Goal: Task Accomplishment & Management: Complete application form

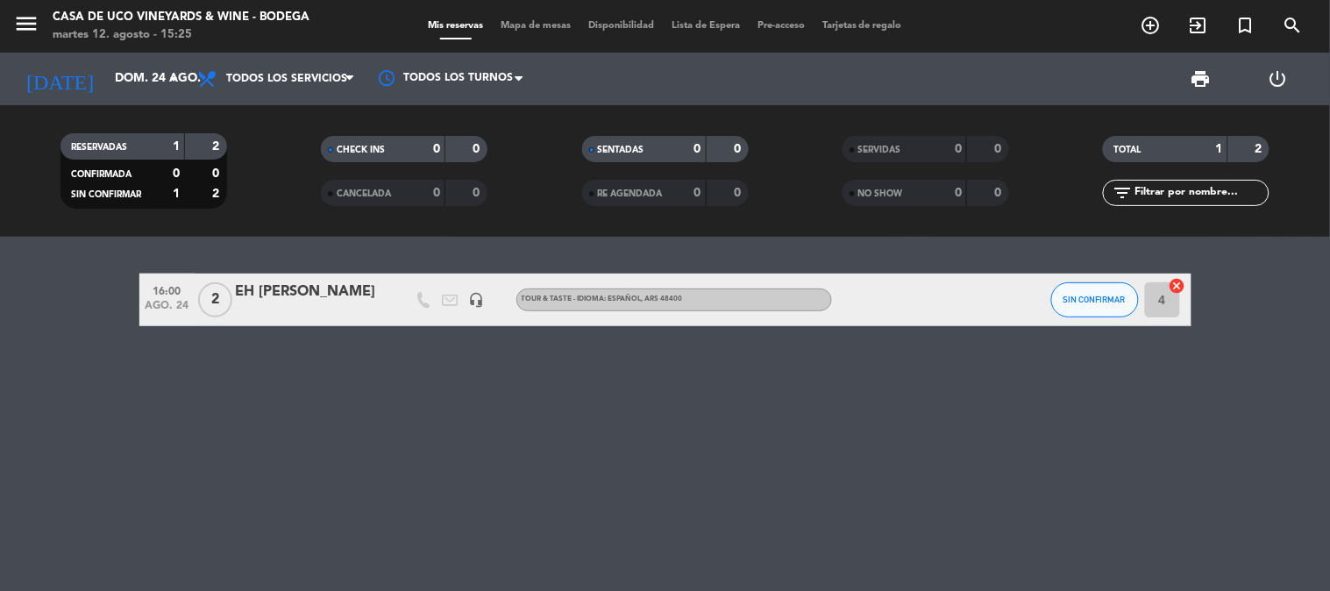
click at [127, 278] on bookings-row "16:00 ago. 24 2 EH [PERSON_NAME] headset_mic TOUR & TASTE - IDIOMA: ESPAÑOL , A…" at bounding box center [665, 299] width 1330 height 53
click at [81, 47] on div "menu Casa de Uco Vineyards & Wine - Bodega martes 12. agosto - 15:25 Mis reserv…" at bounding box center [665, 26] width 1330 height 53
click at [106, 72] on input "dom. 24 ago." at bounding box center [189, 79] width 167 height 32
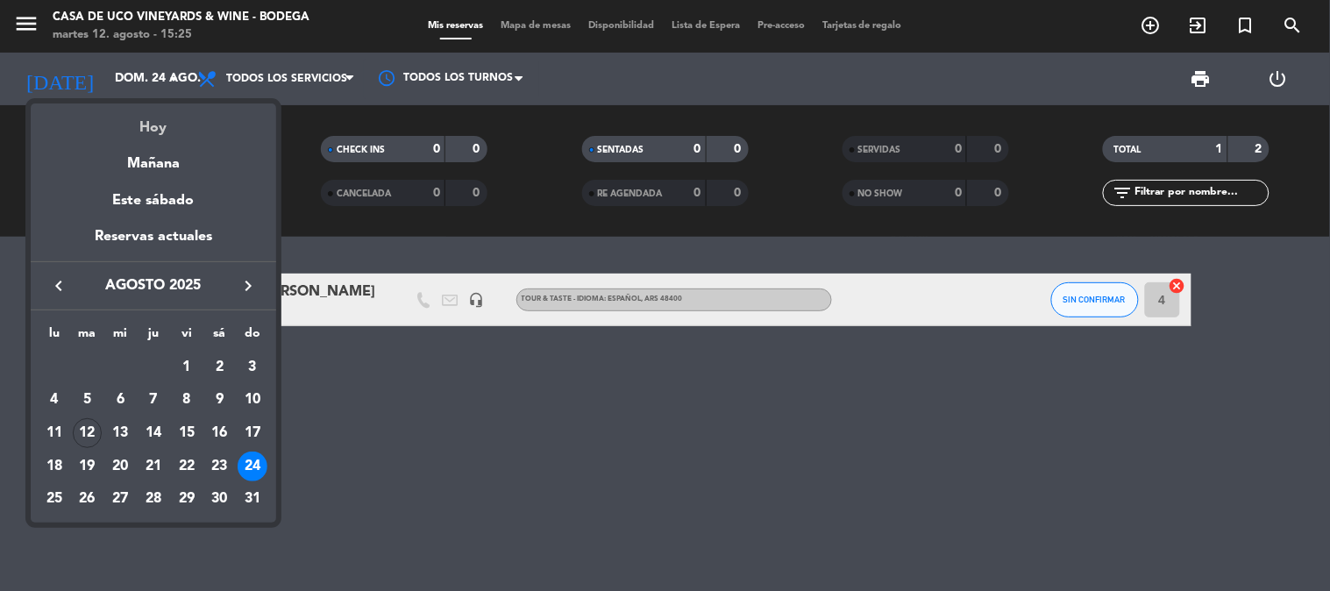
click at [147, 124] on div "Hoy" at bounding box center [153, 121] width 245 height 36
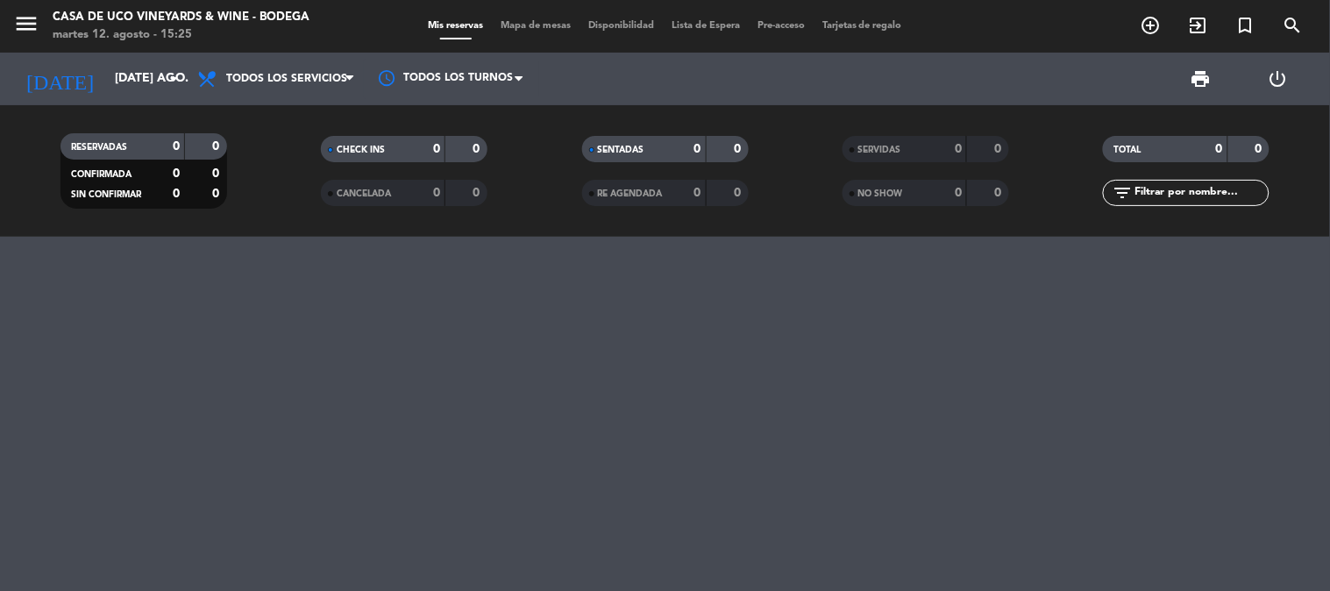
click at [373, 342] on div at bounding box center [665, 414] width 1330 height 354
click at [125, 72] on input "[DATE] ago." at bounding box center [189, 79] width 167 height 32
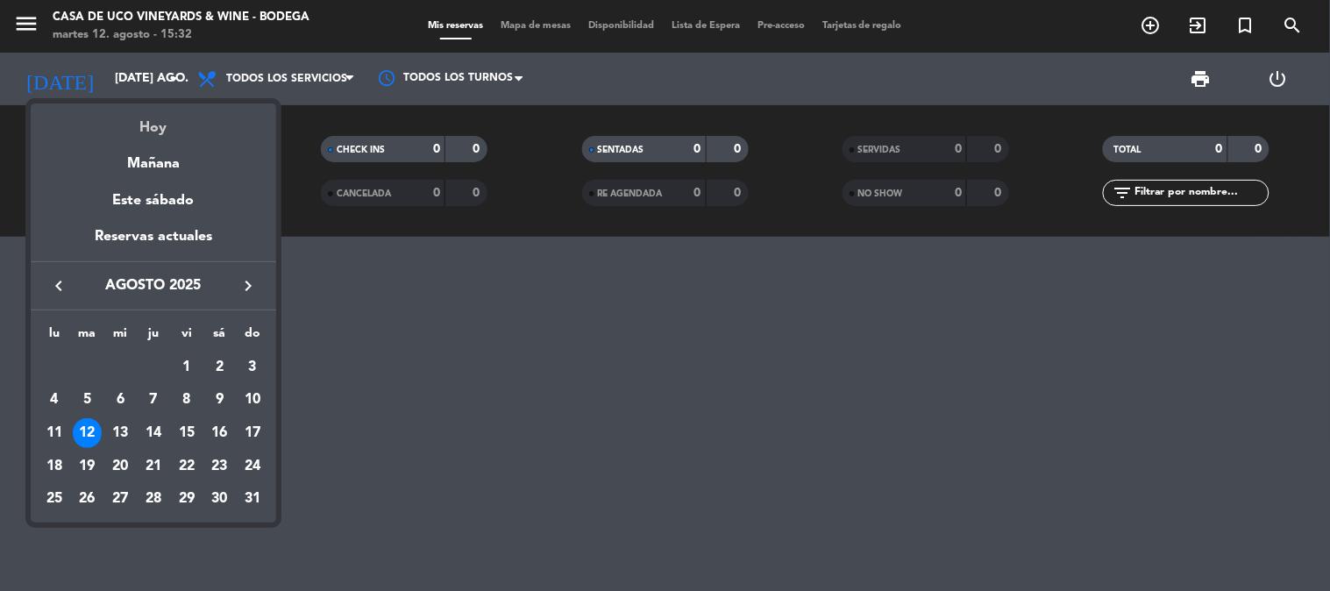
click at [152, 115] on div "Hoy" at bounding box center [153, 121] width 245 height 36
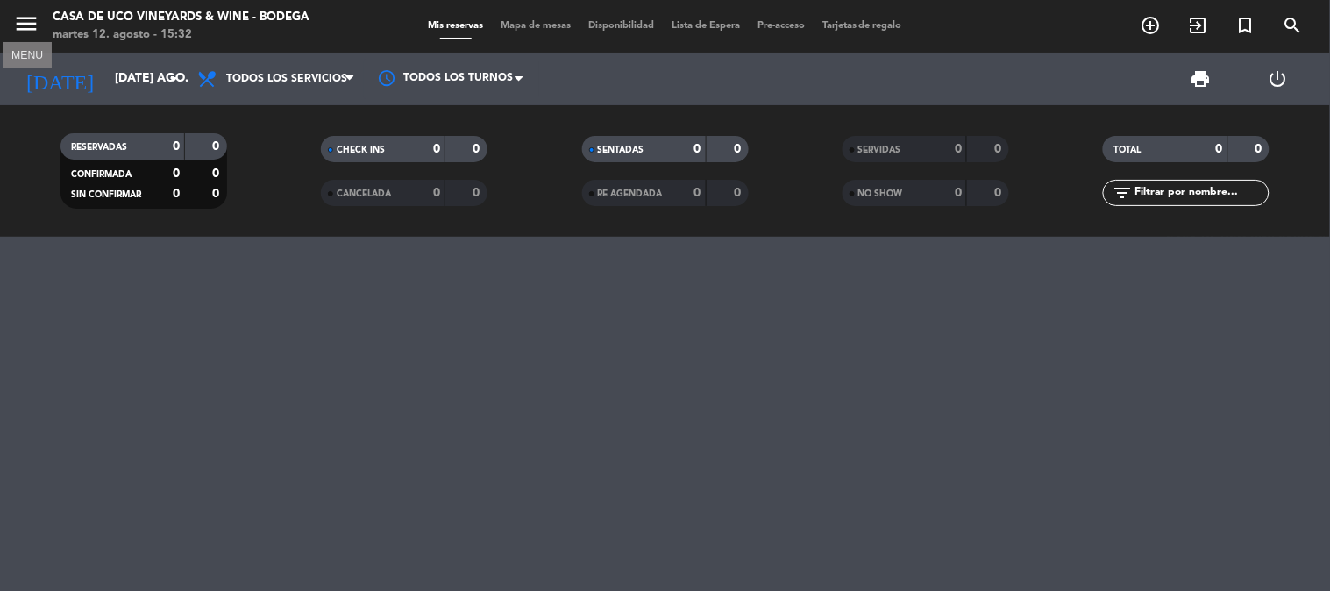
click at [29, 28] on icon "menu" at bounding box center [26, 24] width 26 height 26
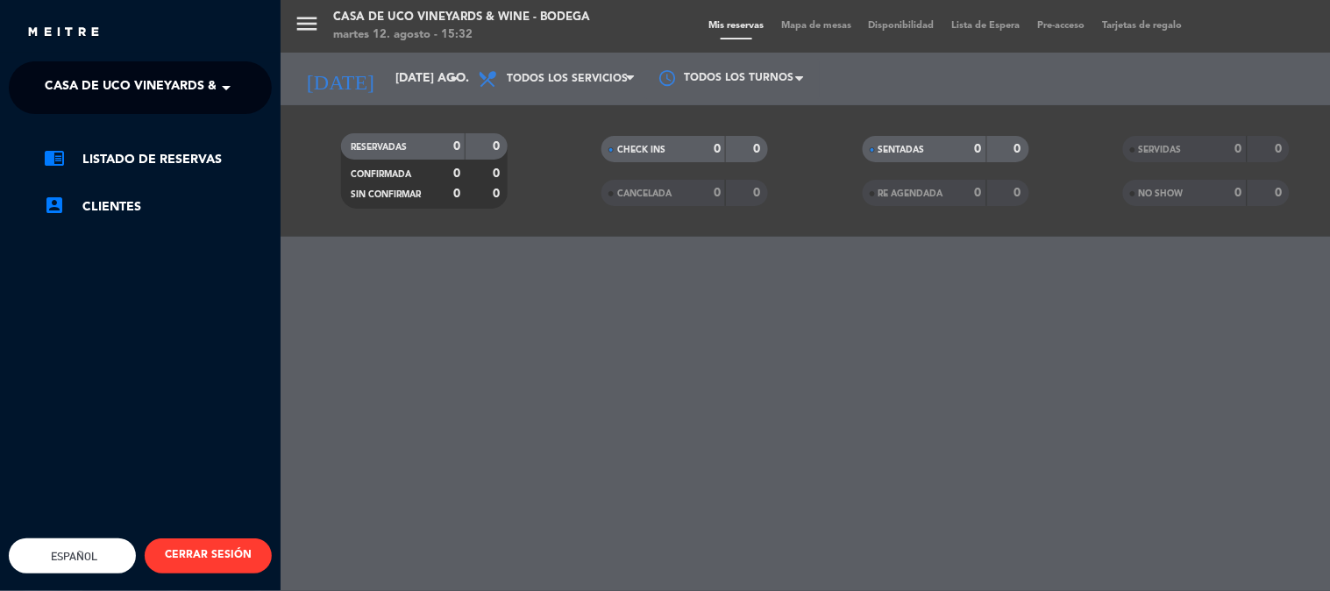
click at [144, 99] on span "Casa de Uco Vineyards & Wine - Bodega" at bounding box center [182, 87] width 274 height 37
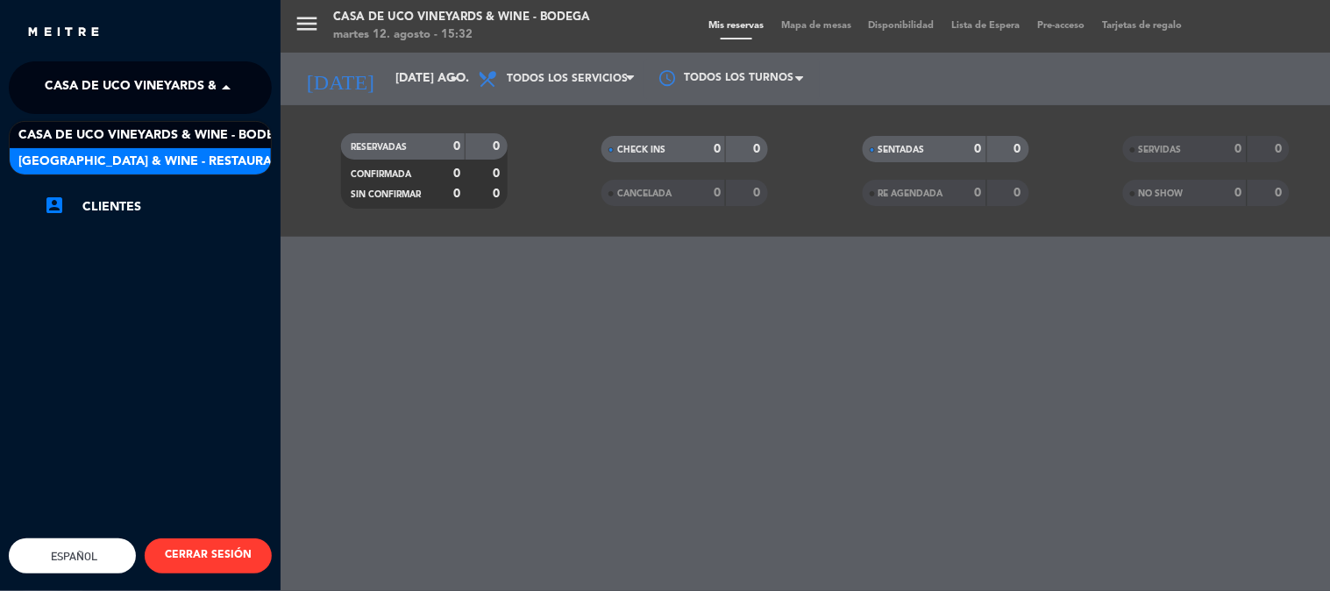
click at [196, 158] on span "[GEOGRAPHIC_DATA] & Wine - Restaurante" at bounding box center [157, 162] width 278 height 20
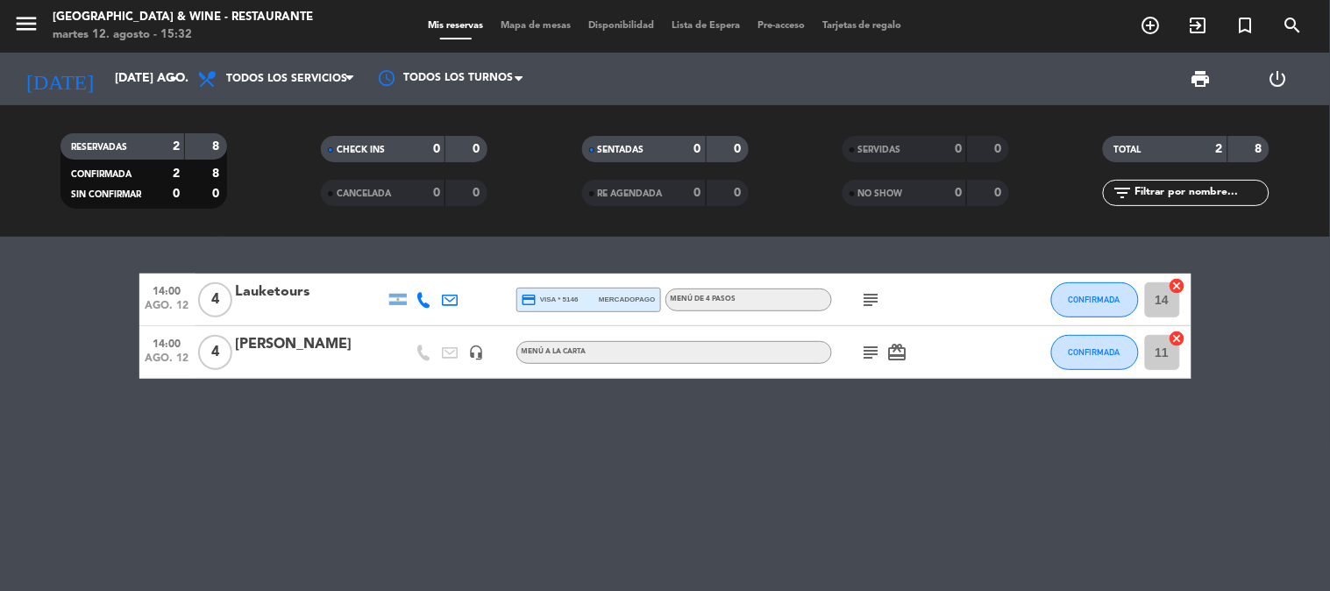
click at [178, 302] on span "ago. 12" at bounding box center [168, 310] width 44 height 20
click at [177, 344] on span "14:00" at bounding box center [168, 342] width 44 height 20
click at [388, 432] on div "14:00 ago. 12 4 Lauketours credit_card visa * 5146 mercadopago MENÚ DE 4 PASOS …" at bounding box center [665, 414] width 1330 height 354
click at [865, 302] on icon "subject" at bounding box center [871, 299] width 21 height 21
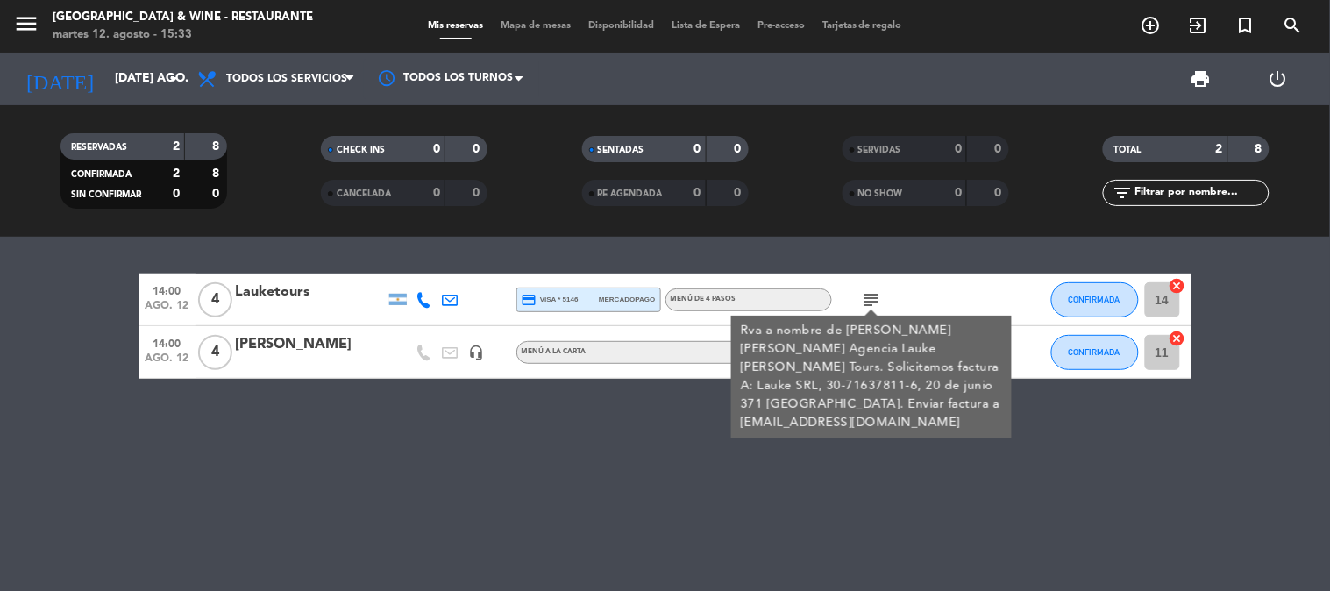
click at [869, 292] on icon "subject" at bounding box center [871, 299] width 21 height 21
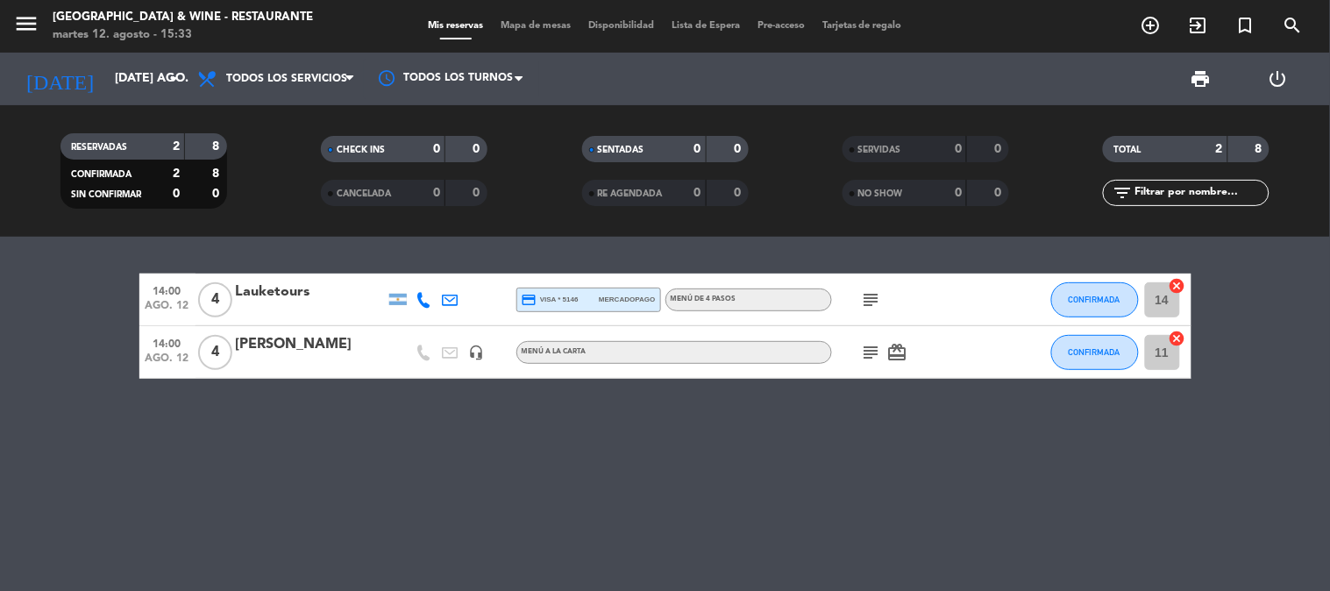
click at [872, 339] on div "subject card_giftcard" at bounding box center [911, 352] width 158 height 52
click at [872, 342] on icon "subject" at bounding box center [871, 352] width 21 height 21
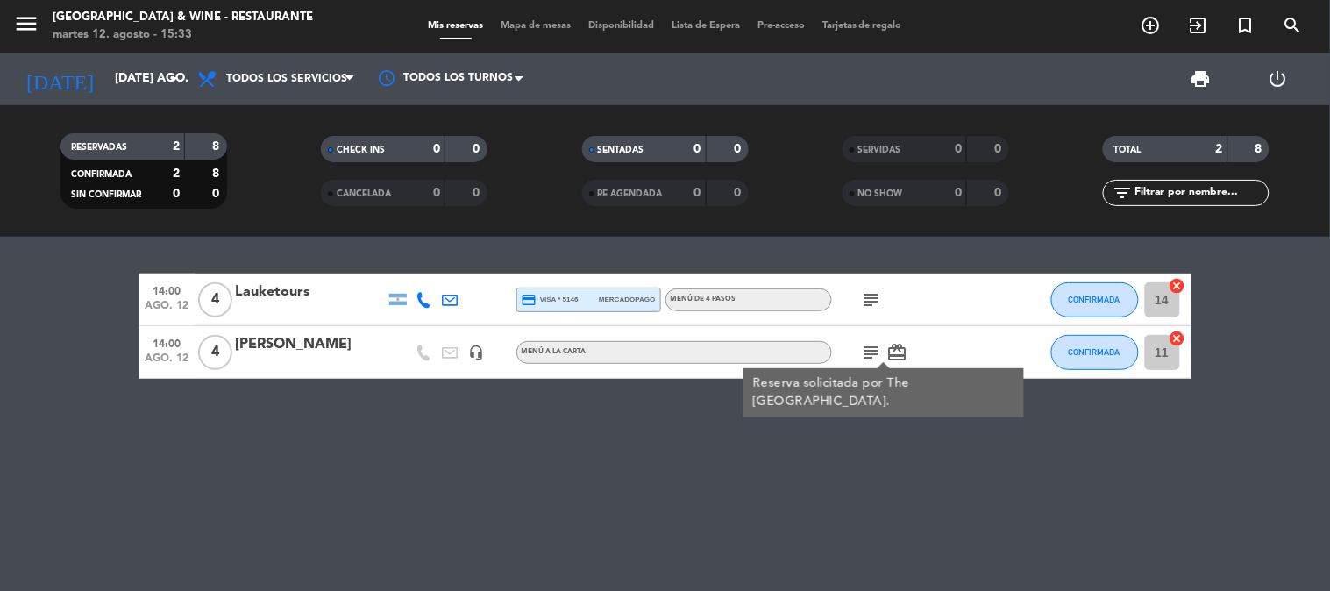
click at [894, 343] on icon "card_giftcard" at bounding box center [897, 352] width 21 height 21
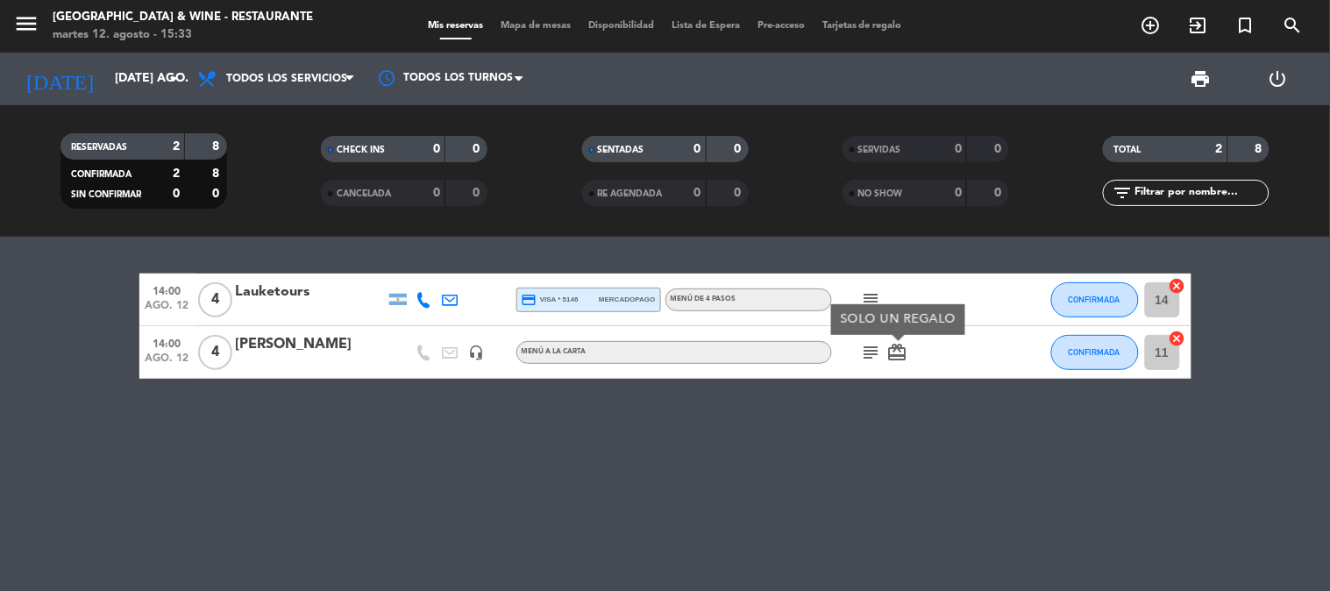
click at [933, 391] on div "14:00 ago. 12 4 Lauketours credit_card visa * 5146 mercadopago MENÚ DE 4 PASOS …" at bounding box center [665, 414] width 1330 height 354
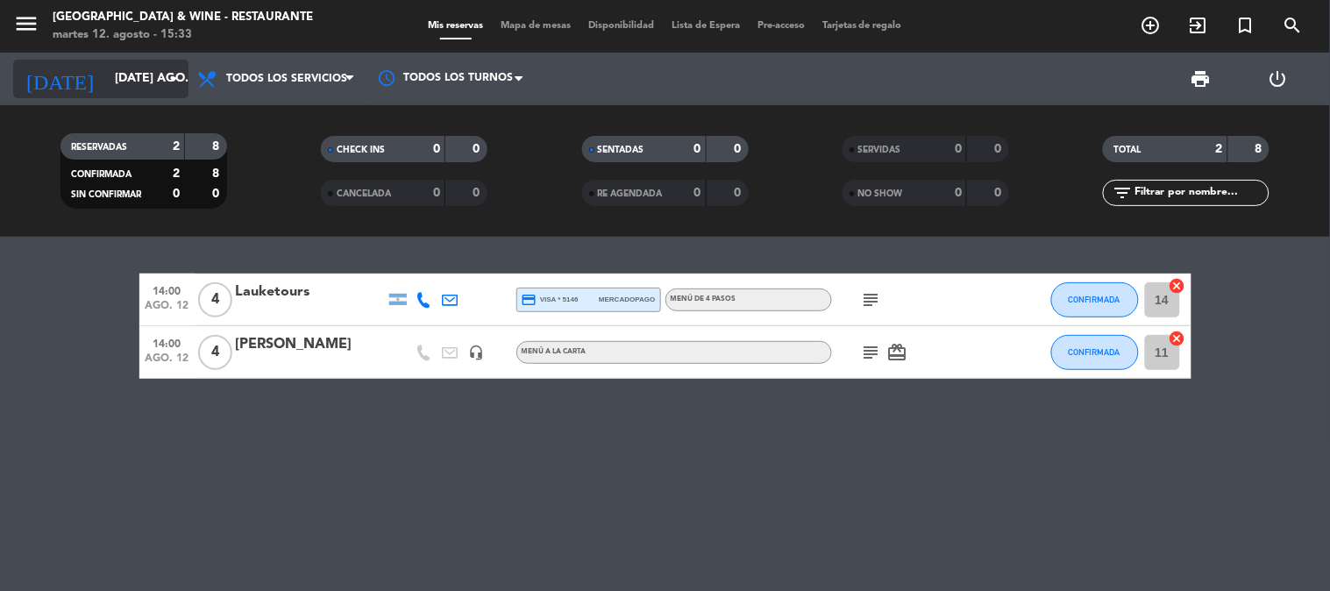
click at [144, 64] on input "[DATE] ago." at bounding box center [189, 79] width 167 height 32
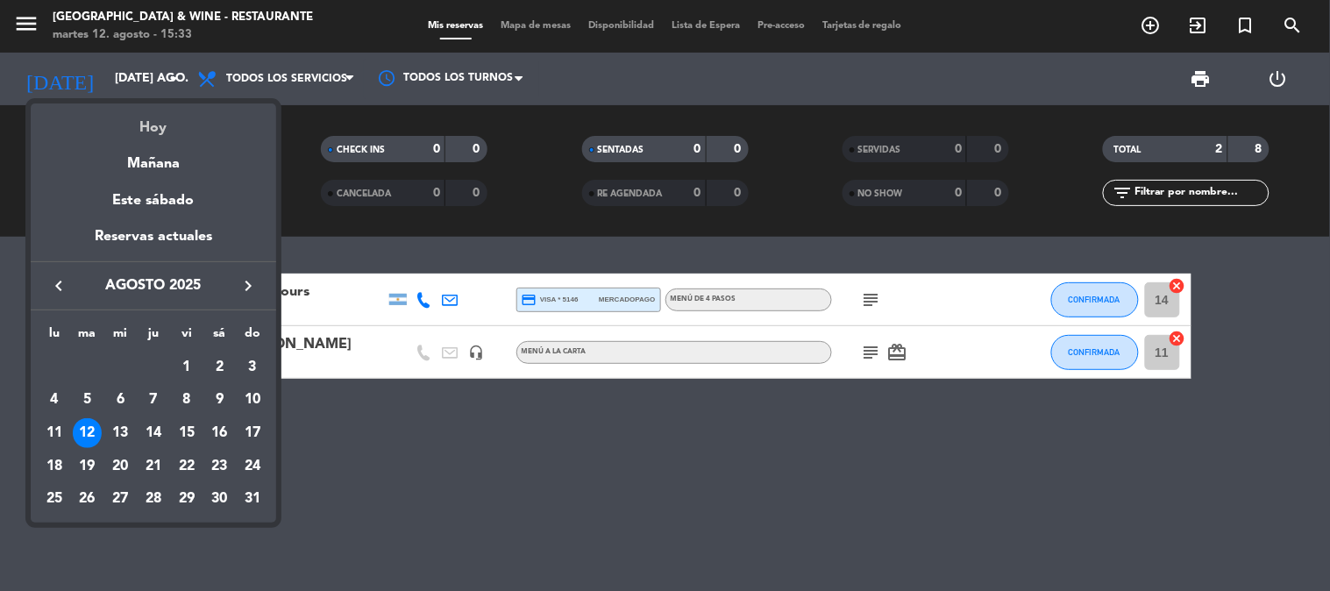
click at [168, 114] on div "Hoy" at bounding box center [153, 121] width 245 height 36
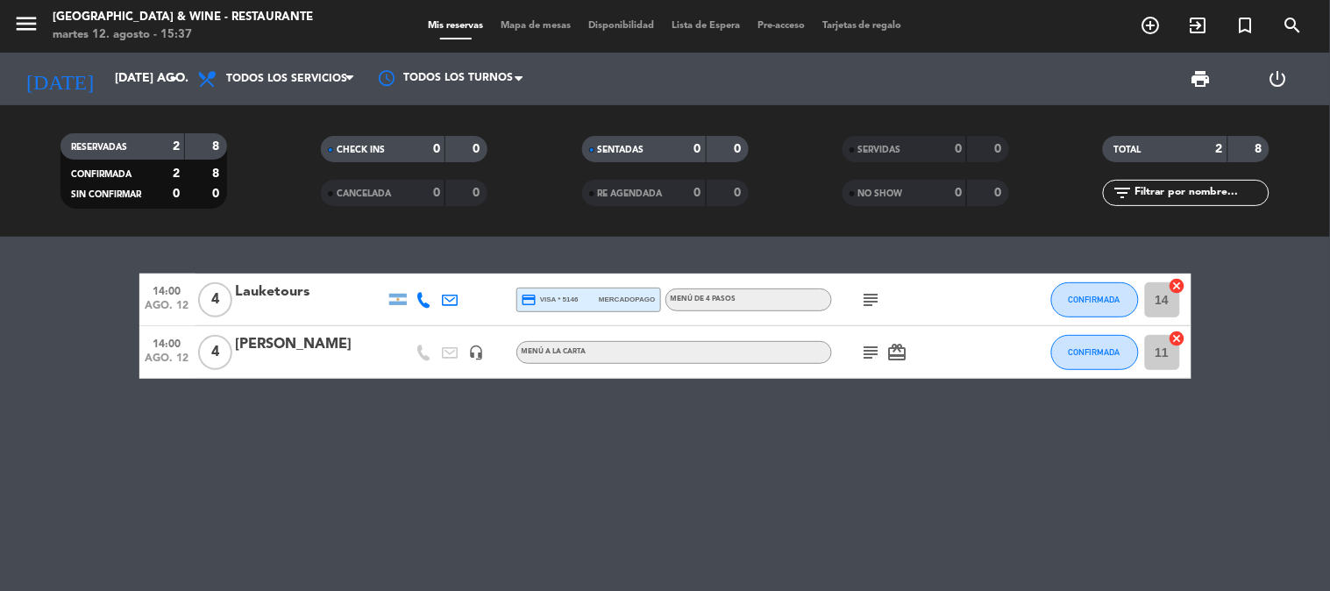
click at [101, 244] on div "14:00 ago. 12 4 Lauketours credit_card visa * 5146 mercadopago MENÚ DE 4 PASOS …" at bounding box center [665, 414] width 1330 height 354
click at [142, 74] on input "[DATE] ago." at bounding box center [189, 79] width 167 height 32
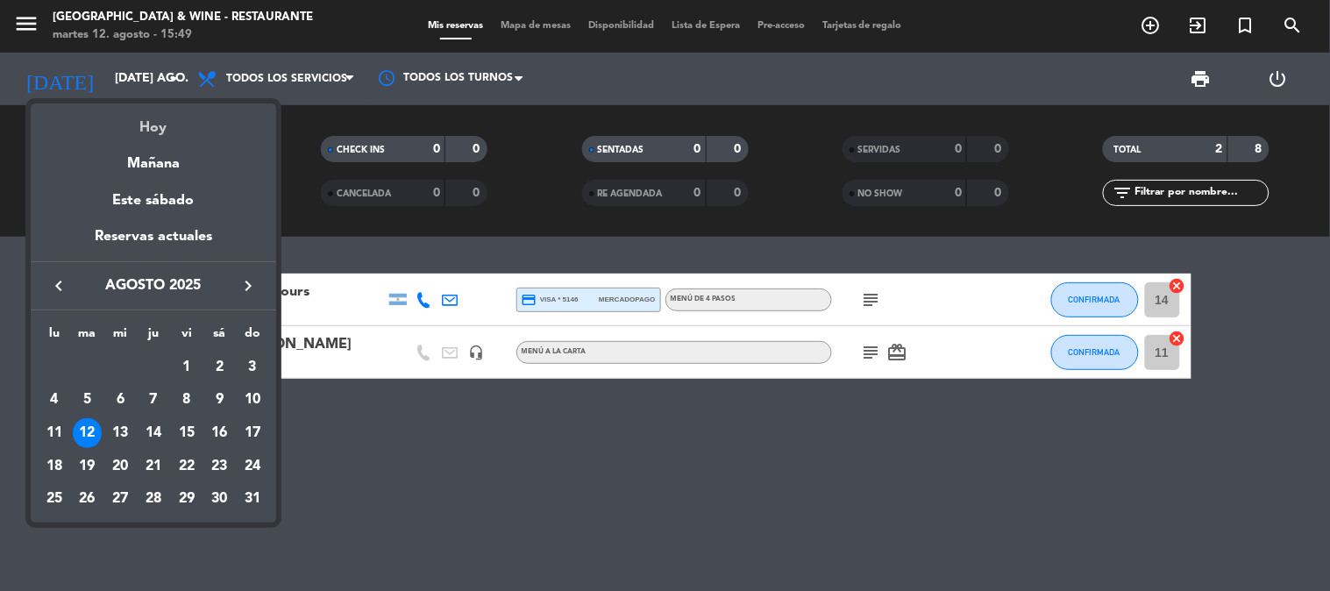
click at [154, 118] on div "Hoy" at bounding box center [153, 121] width 245 height 36
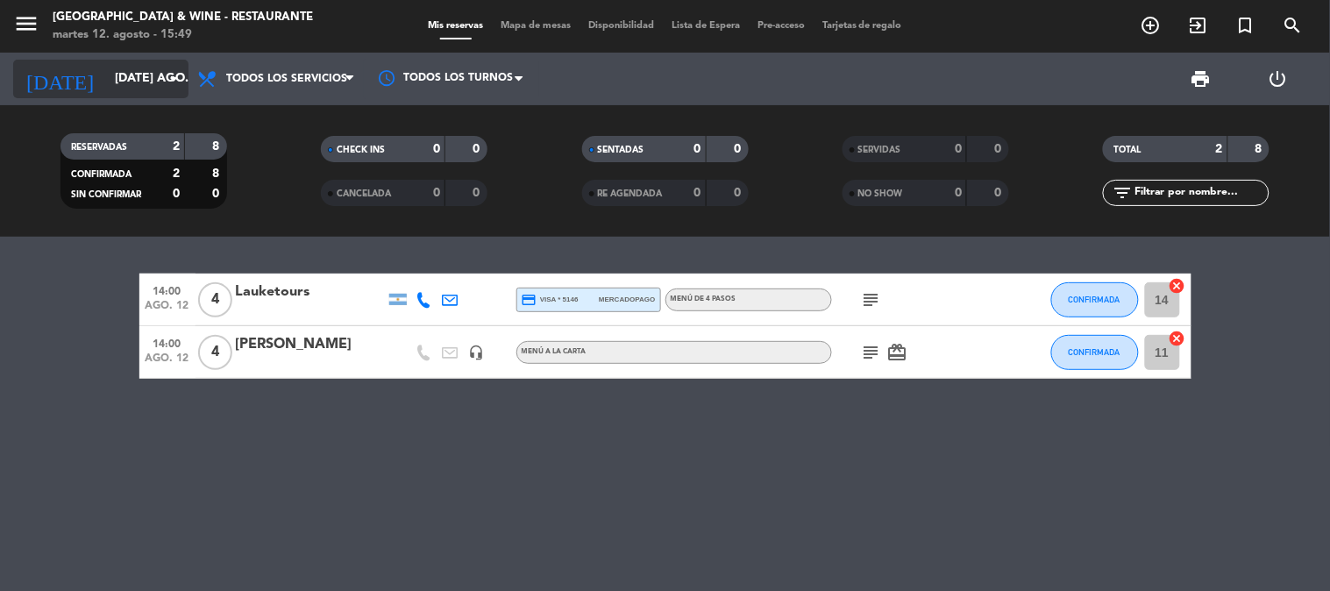
click at [106, 89] on input "[DATE] ago." at bounding box center [189, 79] width 167 height 32
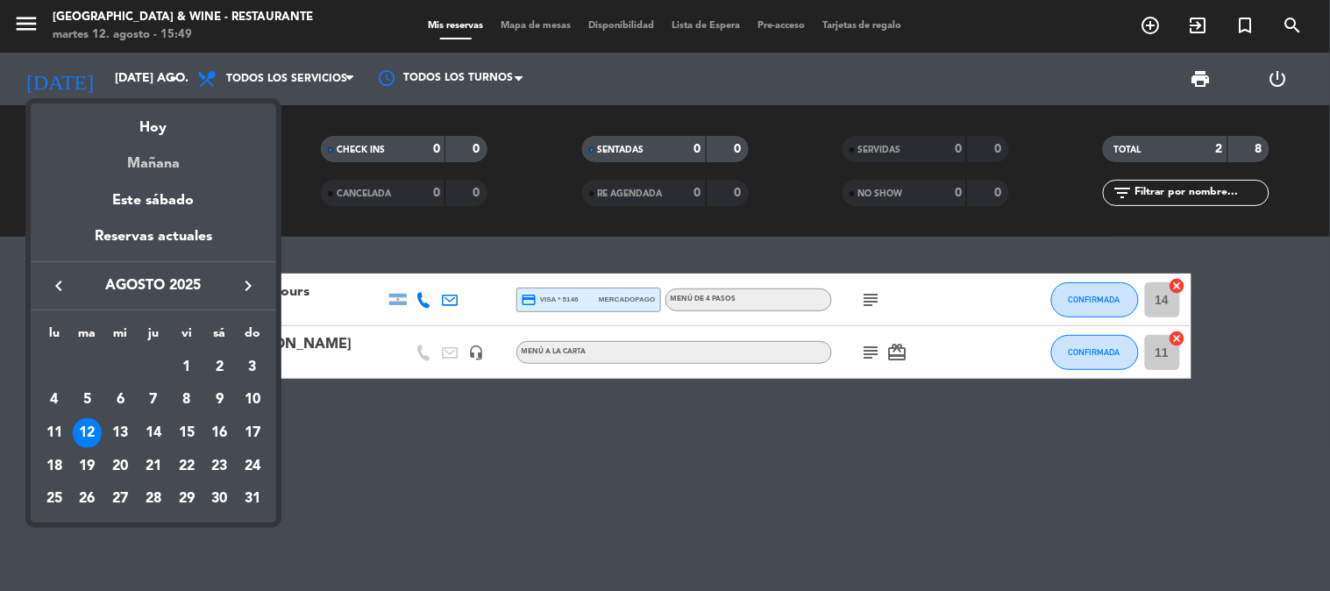
click at [159, 161] on div "Mañana" at bounding box center [153, 157] width 245 height 36
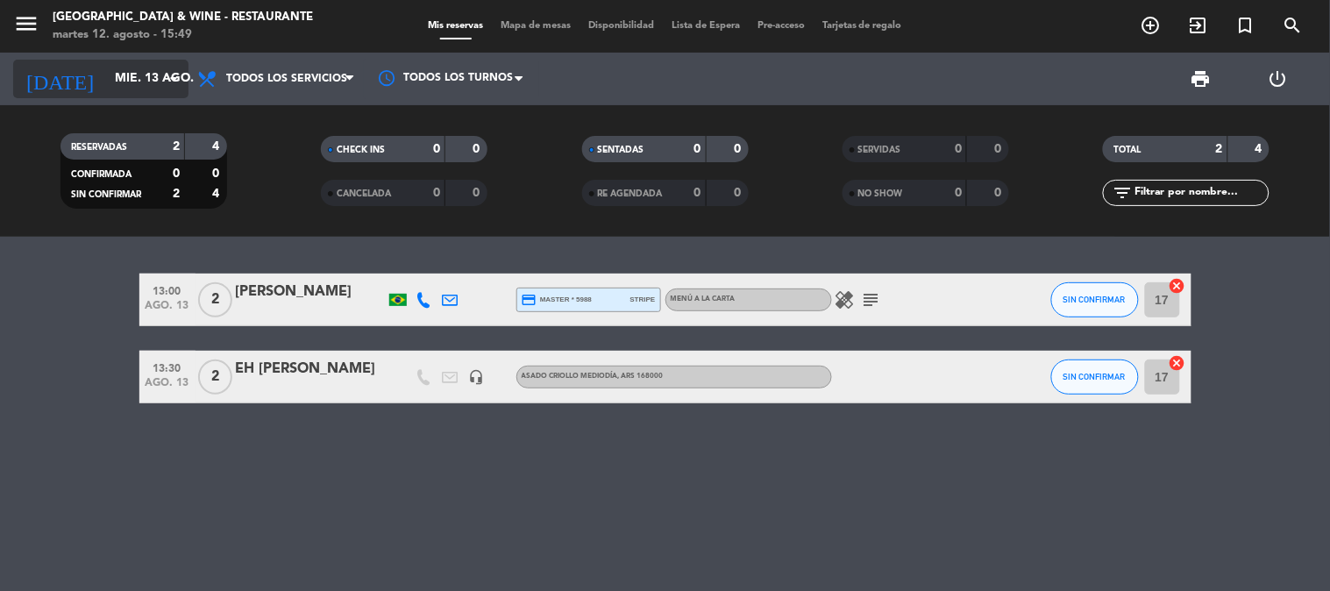
click at [138, 86] on input "mié. 13 ago." at bounding box center [189, 79] width 167 height 32
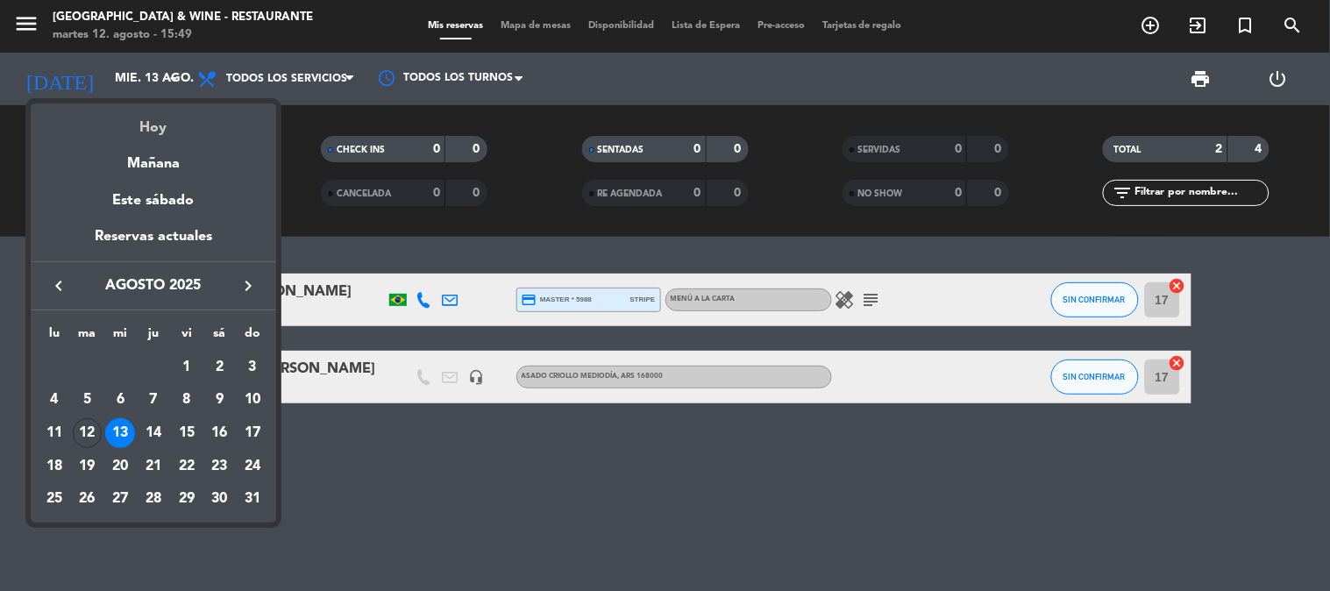
click at [156, 118] on div "Hoy" at bounding box center [153, 121] width 245 height 36
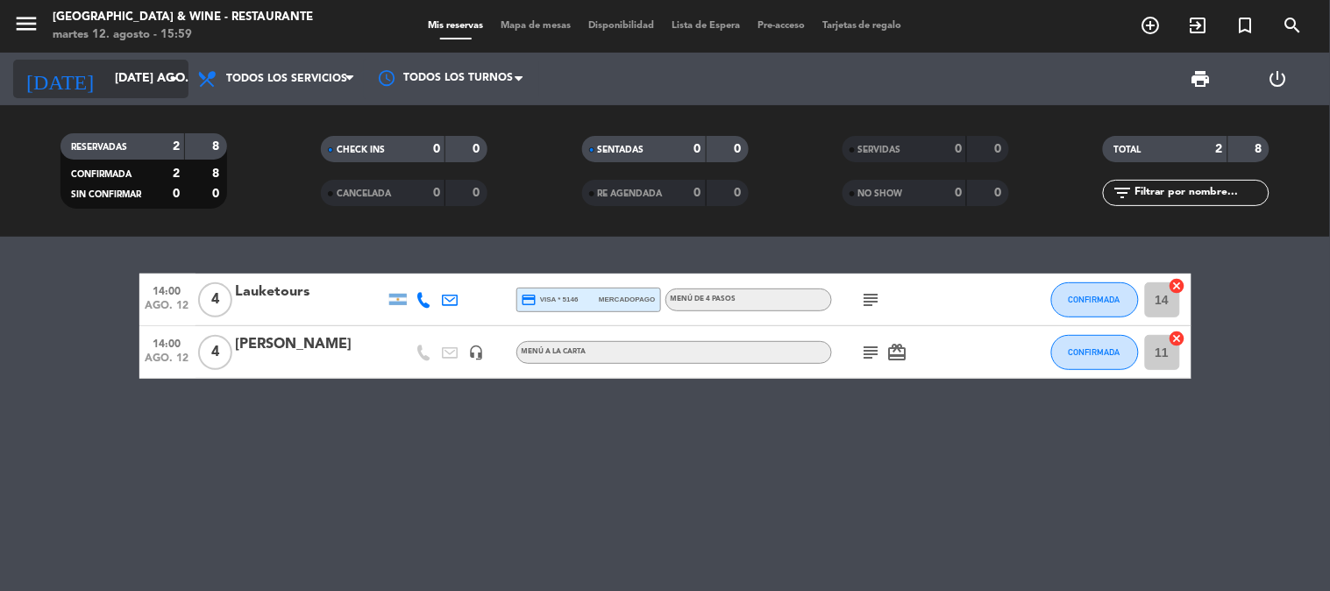
click at [118, 86] on input "[DATE] ago." at bounding box center [189, 79] width 167 height 32
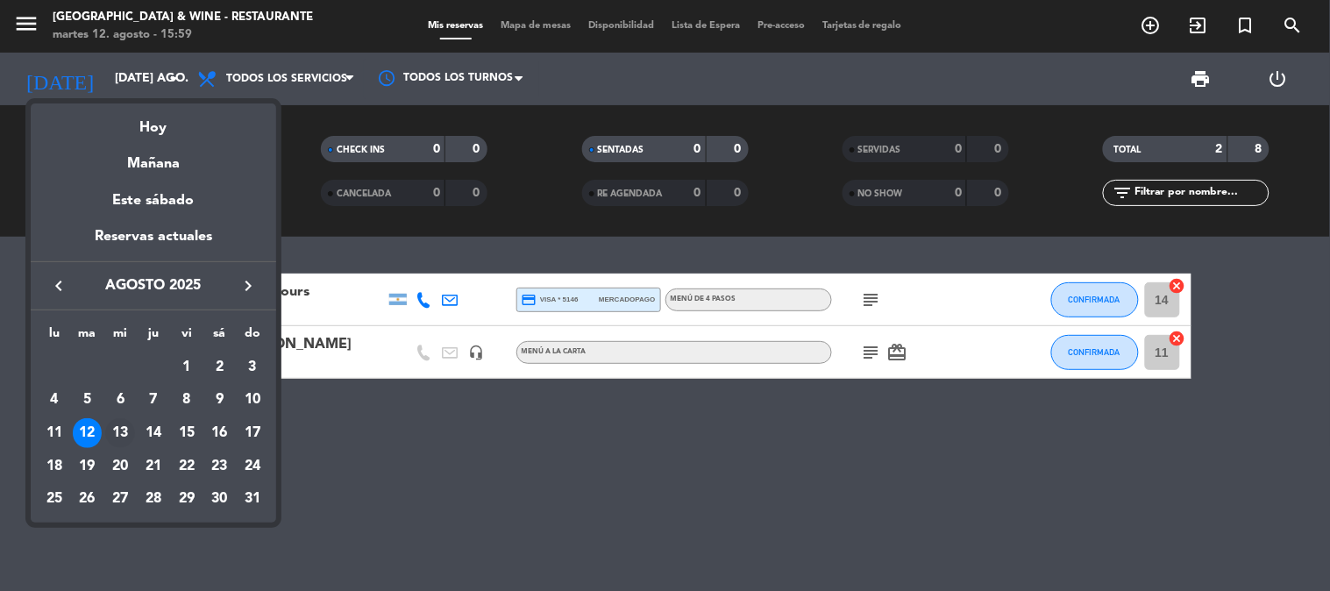
click at [124, 433] on div "13" at bounding box center [120, 433] width 30 height 30
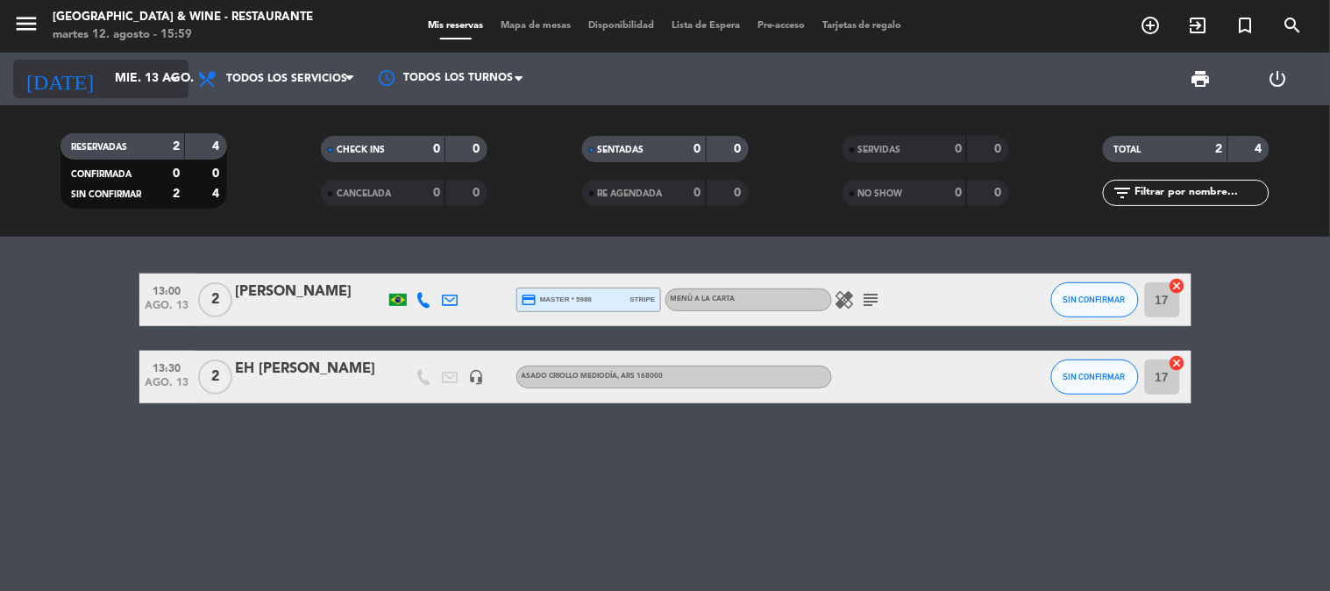
click at [137, 89] on input "mié. 13 ago." at bounding box center [189, 79] width 167 height 32
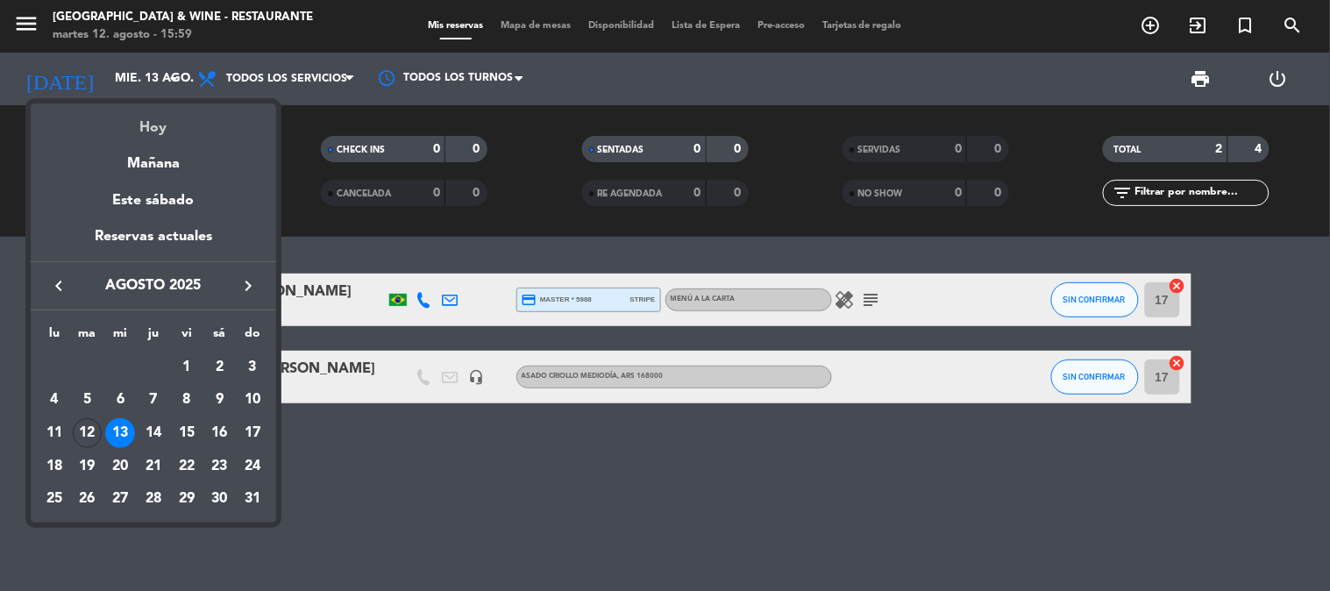
click at [159, 138] on div "Hoy" at bounding box center [153, 121] width 245 height 36
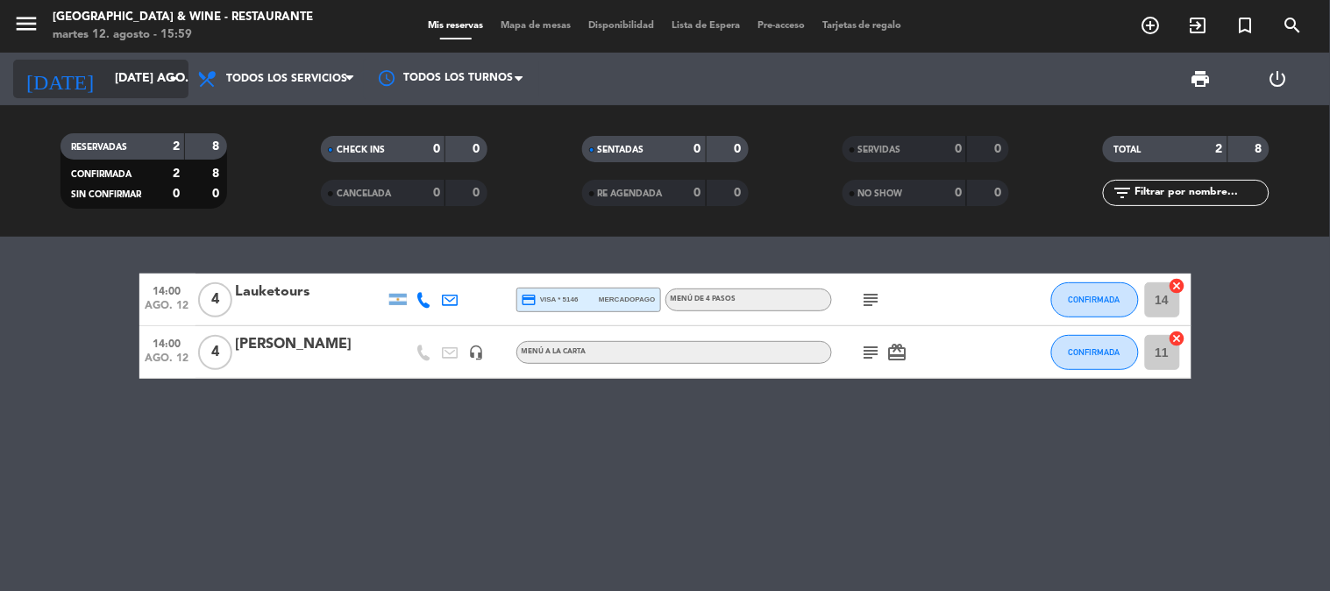
click at [141, 83] on input "[DATE] ago." at bounding box center [189, 79] width 167 height 32
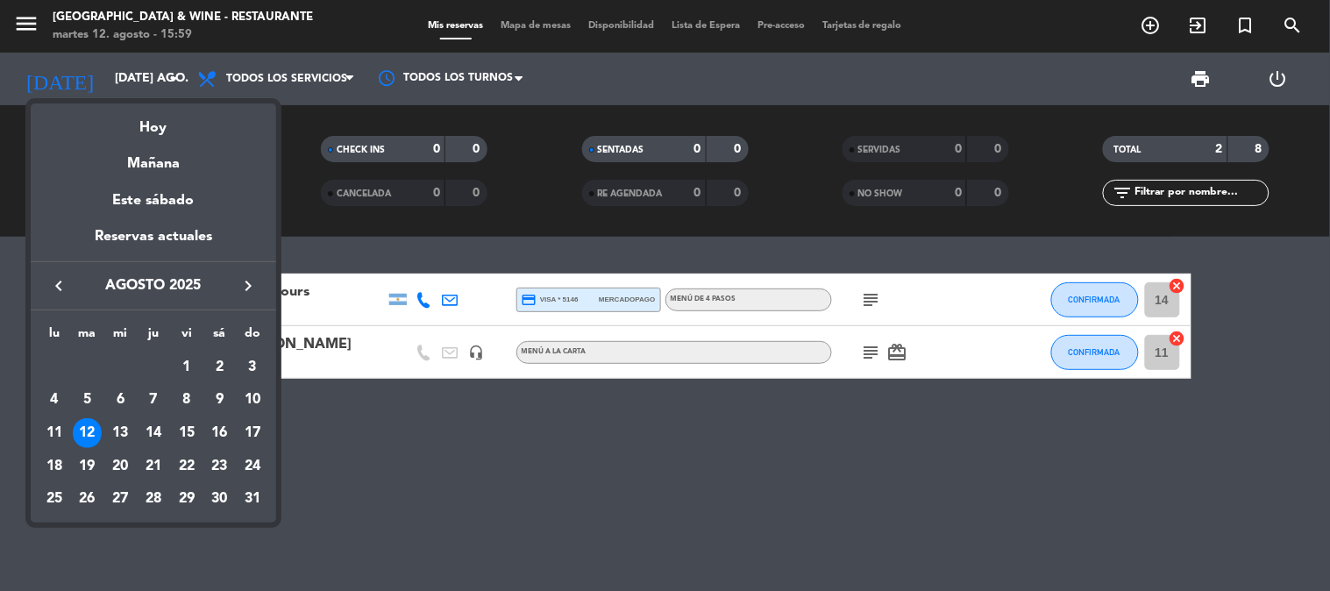
click at [243, 290] on icon "keyboard_arrow_right" at bounding box center [248, 285] width 21 height 21
click at [55, 496] on div "22" at bounding box center [54, 499] width 30 height 30
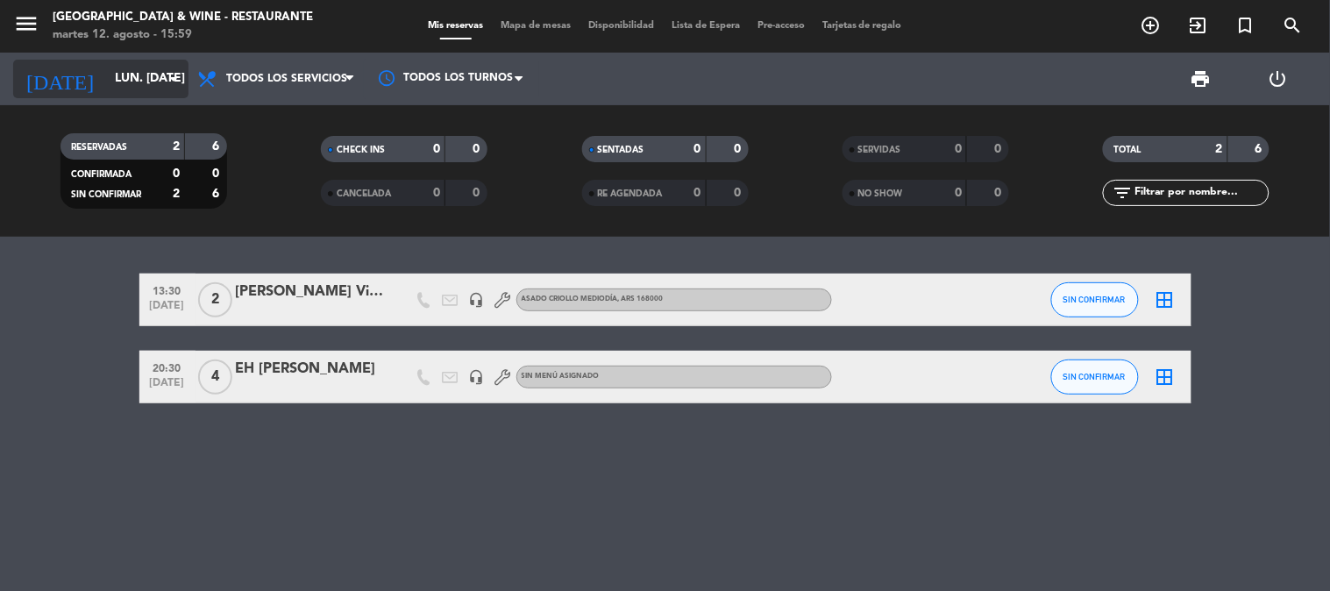
click at [142, 72] on input "lun. [DATE]" at bounding box center [189, 79] width 167 height 32
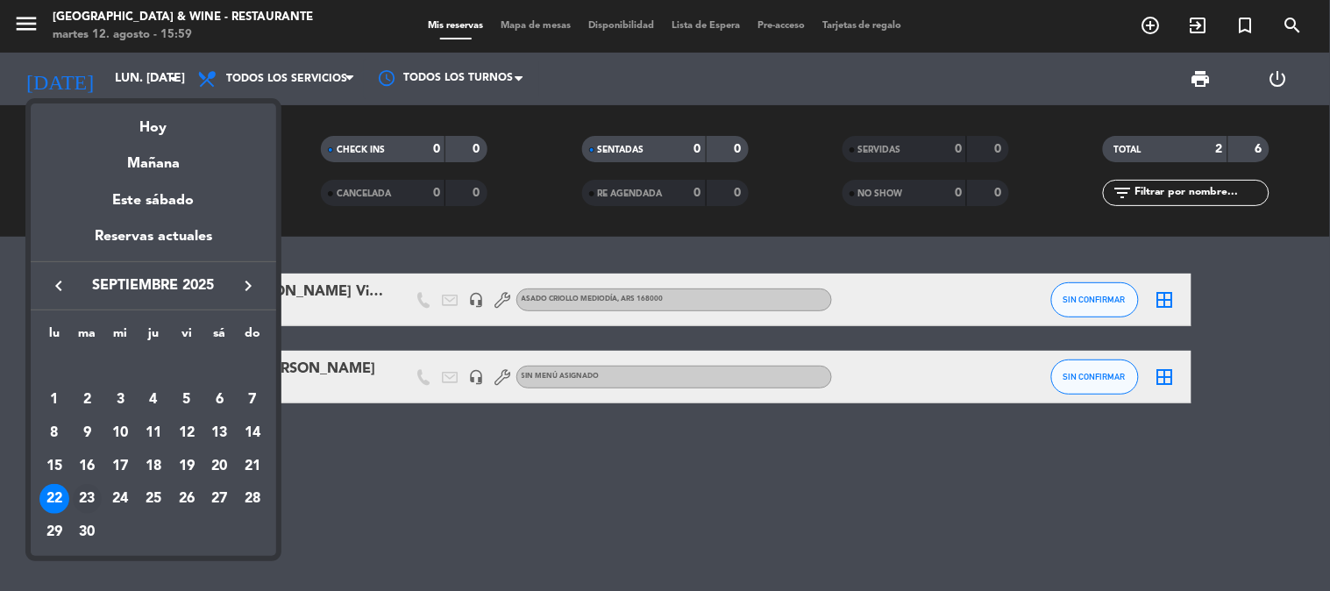
click at [79, 496] on div "23" at bounding box center [88, 499] width 30 height 30
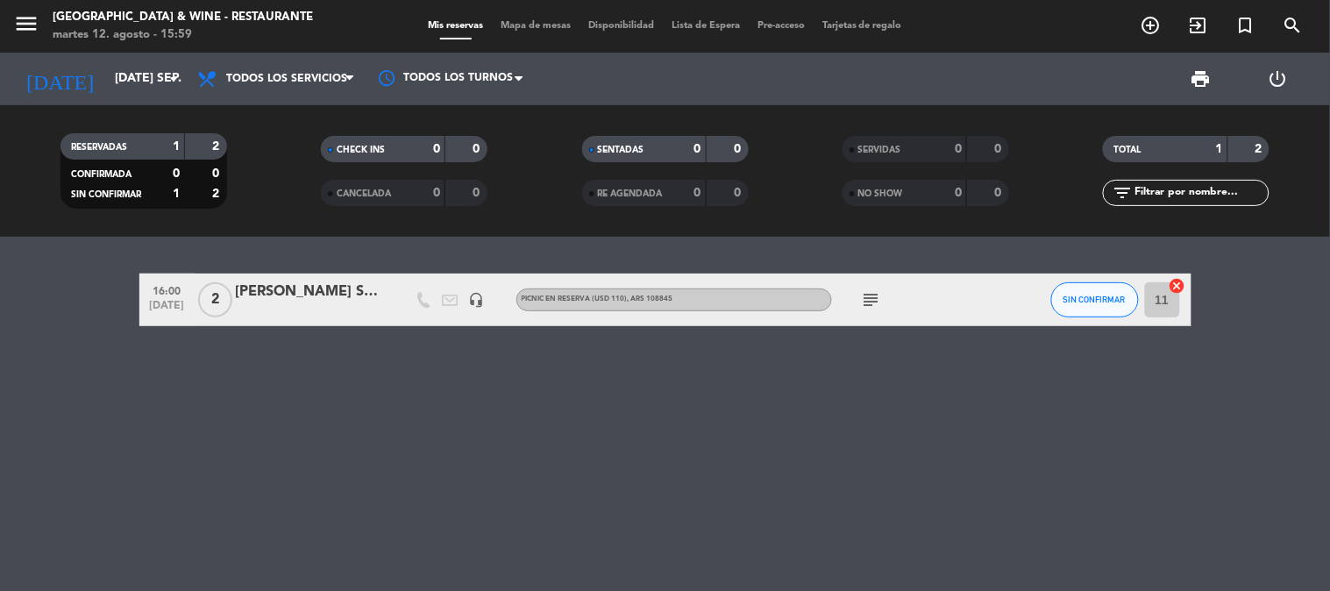
click at [866, 295] on icon "subject" at bounding box center [871, 299] width 21 height 21
click at [856, 261] on div "16:00 [DATE] 2 [PERSON_NAME] Speratto Ferraza headset_mic PICNIC EN RESERVA (US…" at bounding box center [665, 414] width 1330 height 354
click at [169, 302] on span "[DATE]" at bounding box center [168, 310] width 44 height 20
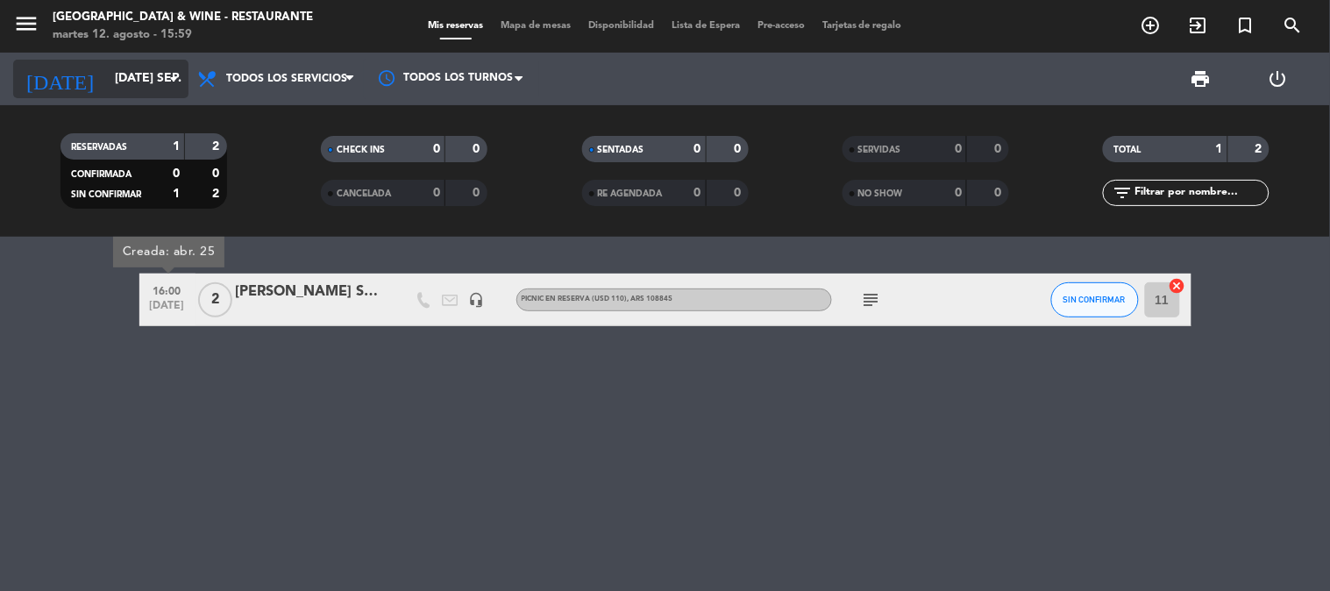
click at [106, 72] on input "[DATE] sep." at bounding box center [189, 79] width 167 height 32
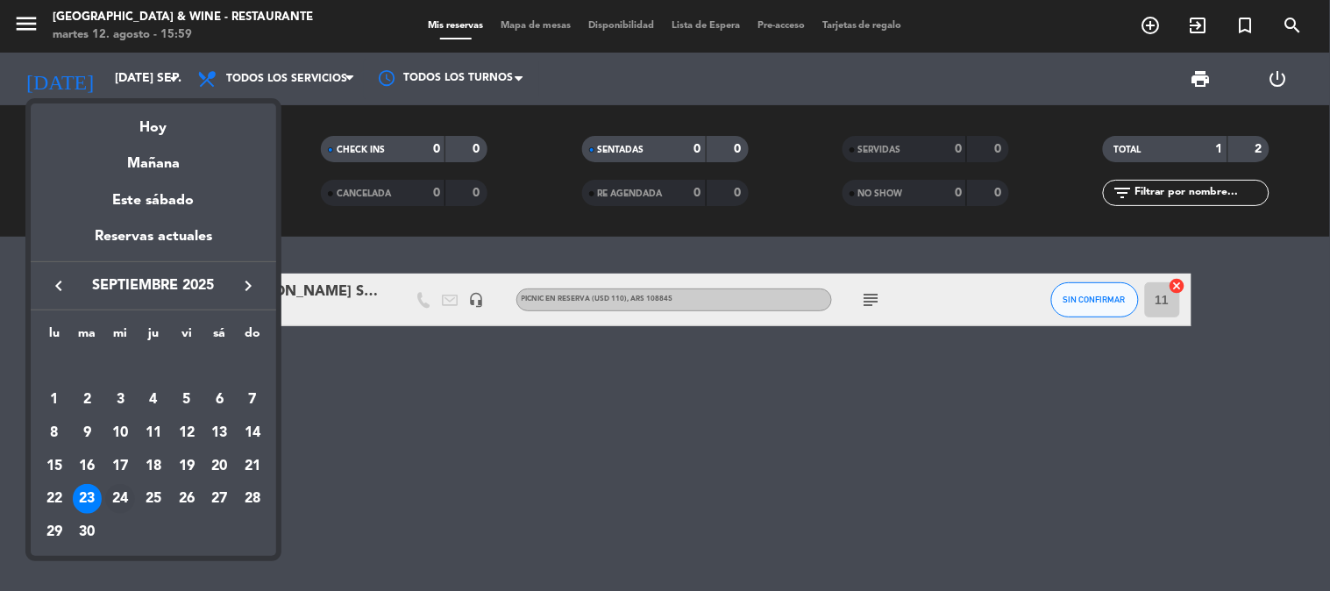
click at [114, 502] on div "24" at bounding box center [120, 499] width 30 height 30
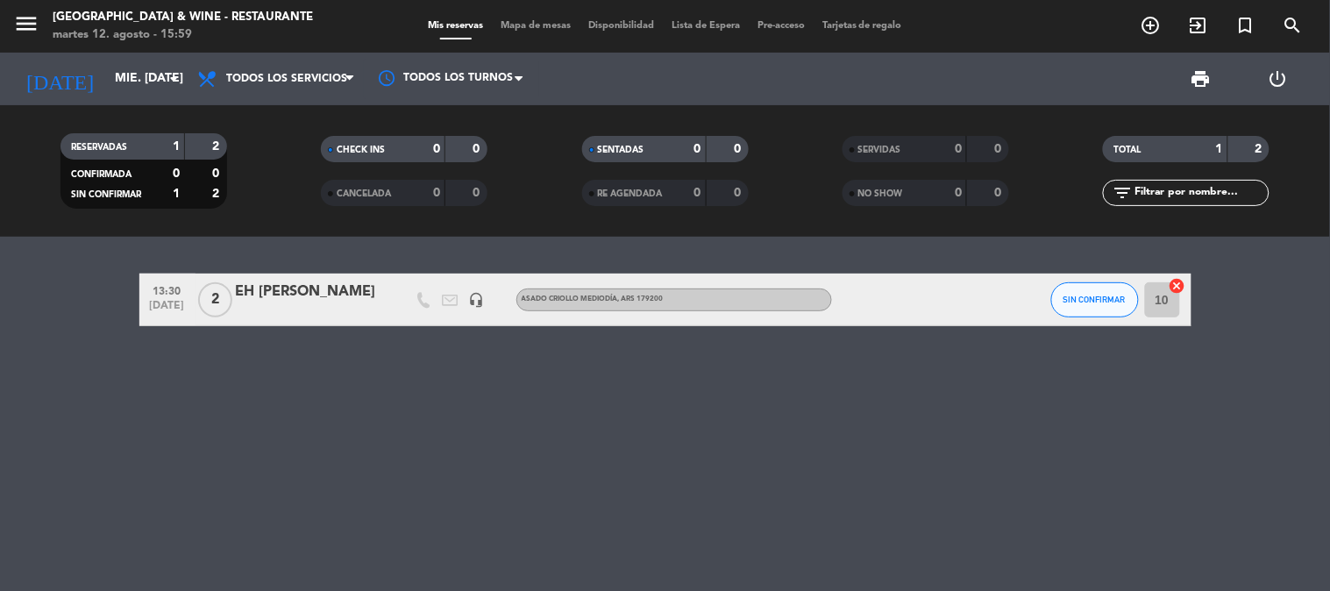
click at [573, 305] on div "ASADO CRIOLLO MEDIODÍA , ARS 179200" at bounding box center [674, 299] width 316 height 23
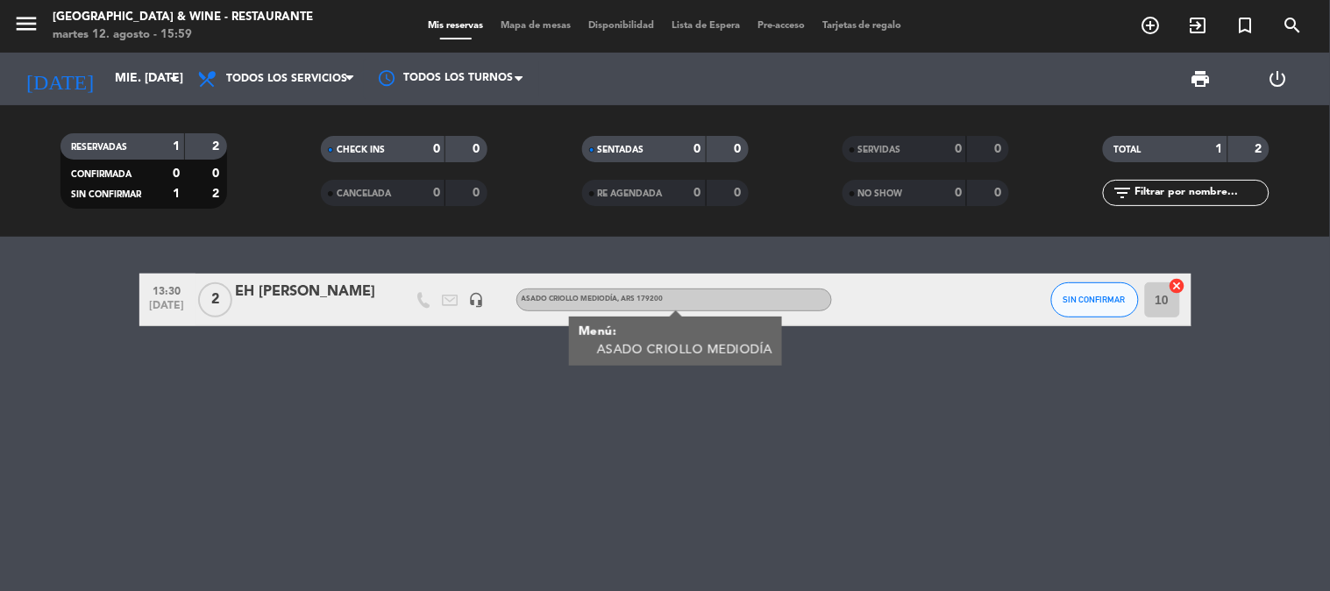
click at [329, 351] on div "13:30 [DATE] 2 EH [PERSON_NAME] headset_mic ASADO CRIOLLO MEDIODÍA , ARS 179200…" at bounding box center [665, 414] width 1330 height 354
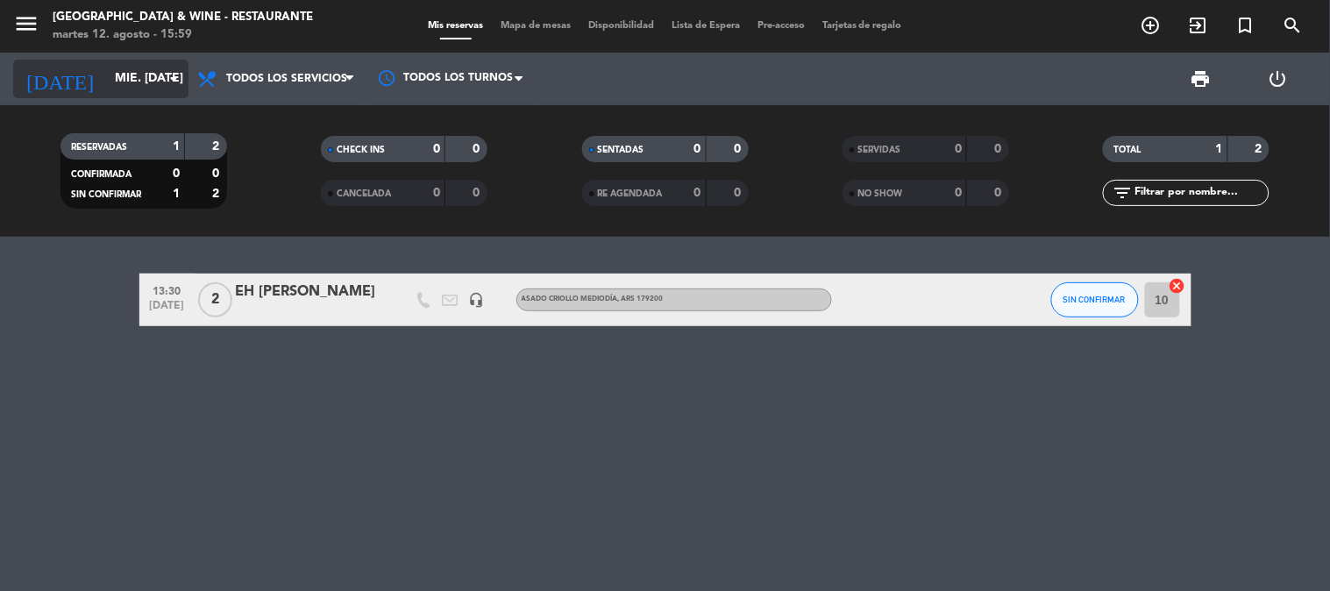
click at [114, 66] on input "mié. [DATE]" at bounding box center [189, 79] width 167 height 32
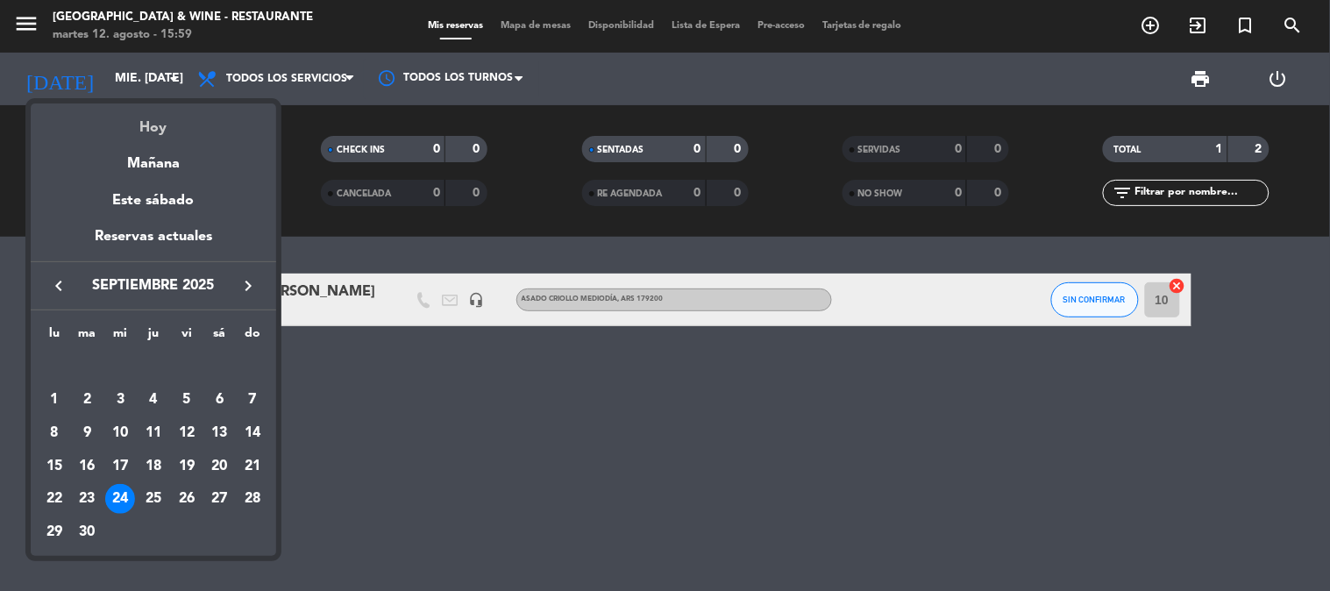
click at [137, 108] on div "Hoy" at bounding box center [153, 121] width 245 height 36
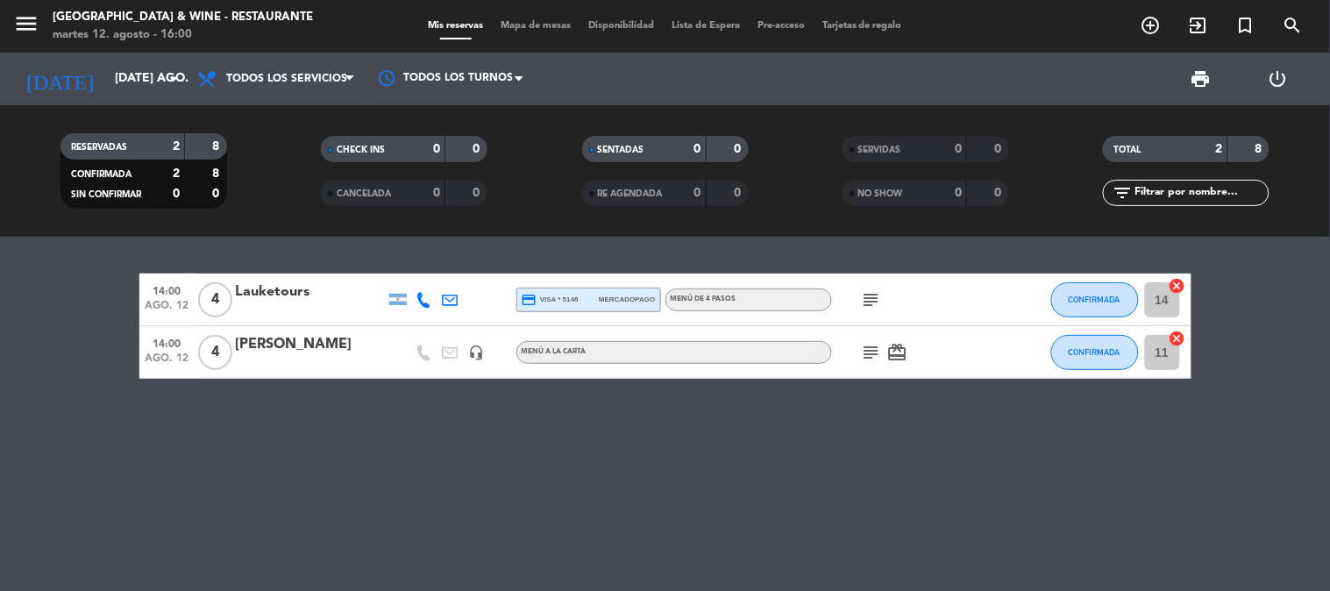
click at [522, 440] on div "14:00 ago. 12 4 Lauketours credit_card visa * 5146 mercadopago MENÚ DE 4 PASOS …" at bounding box center [665, 414] width 1330 height 354
click at [160, 80] on input "[DATE] ago." at bounding box center [189, 79] width 167 height 32
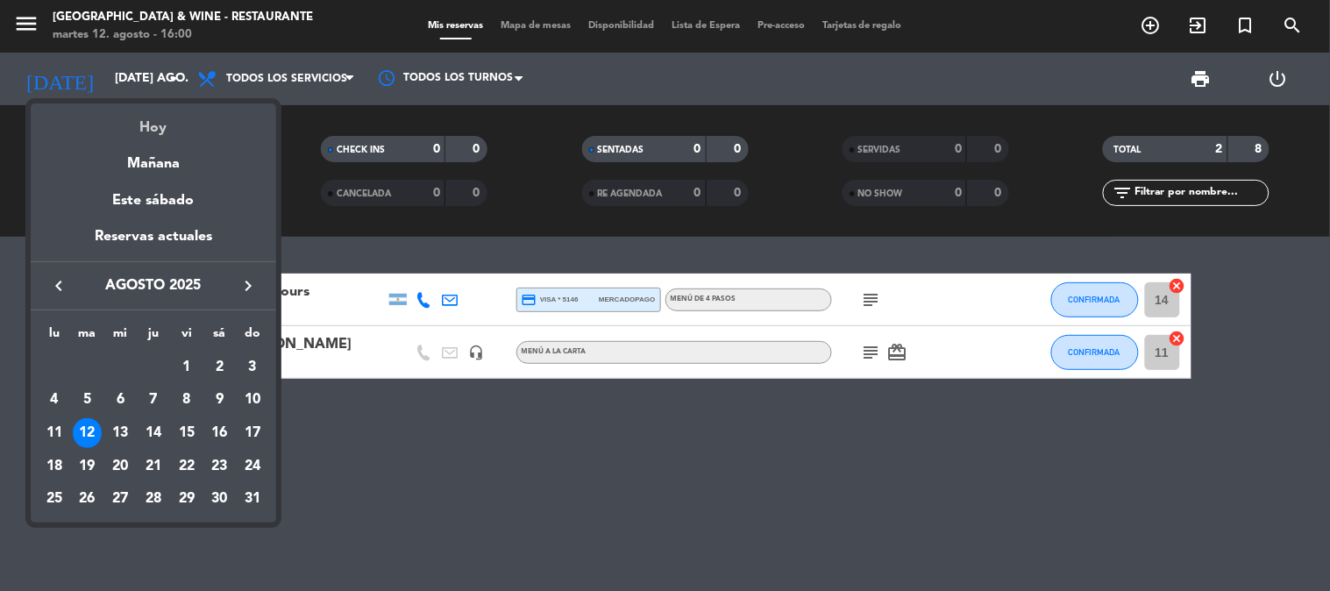
click at [187, 116] on div "Hoy" at bounding box center [153, 121] width 245 height 36
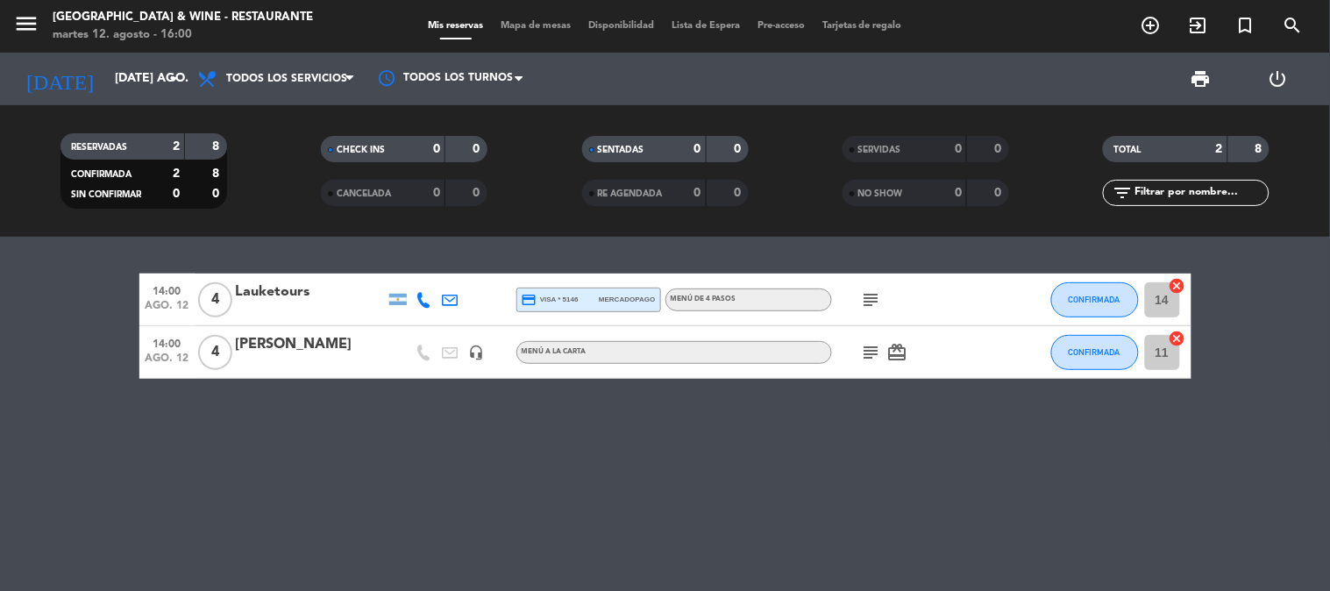
click at [862, 298] on icon "subject" at bounding box center [871, 299] width 21 height 21
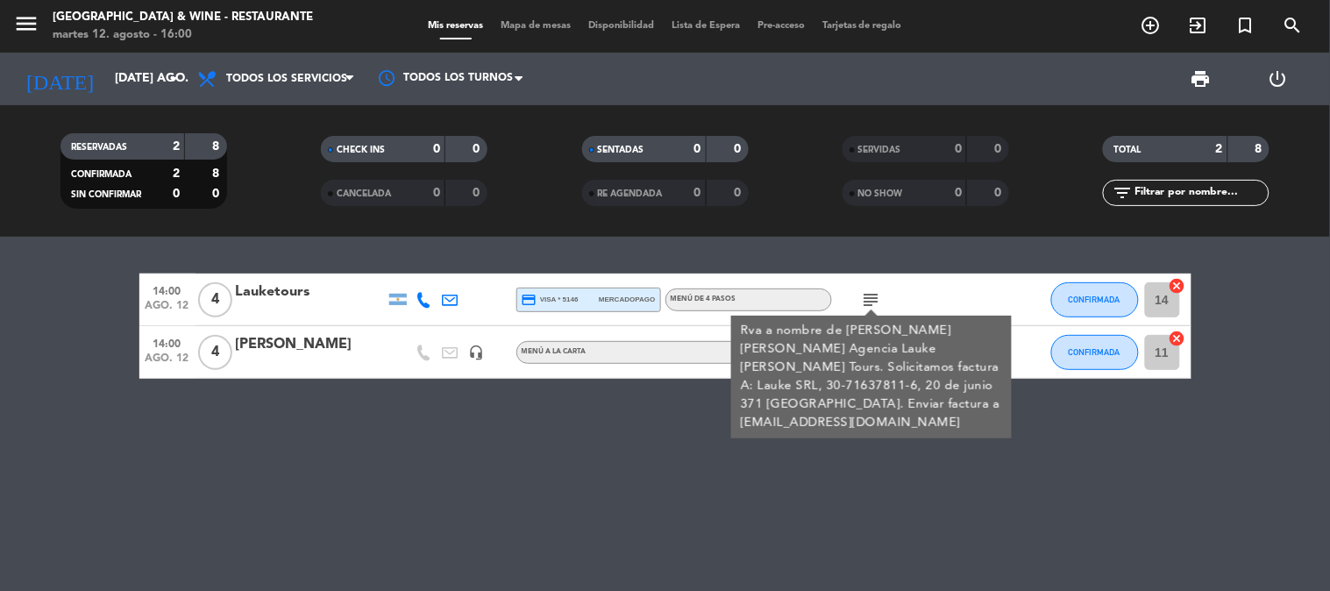
click at [592, 451] on div "14:00 ago. 12 4 Lauketours credit_card visa * 5146 mercadopago MENÚ DE 4 PASOS …" at bounding box center [665, 414] width 1330 height 354
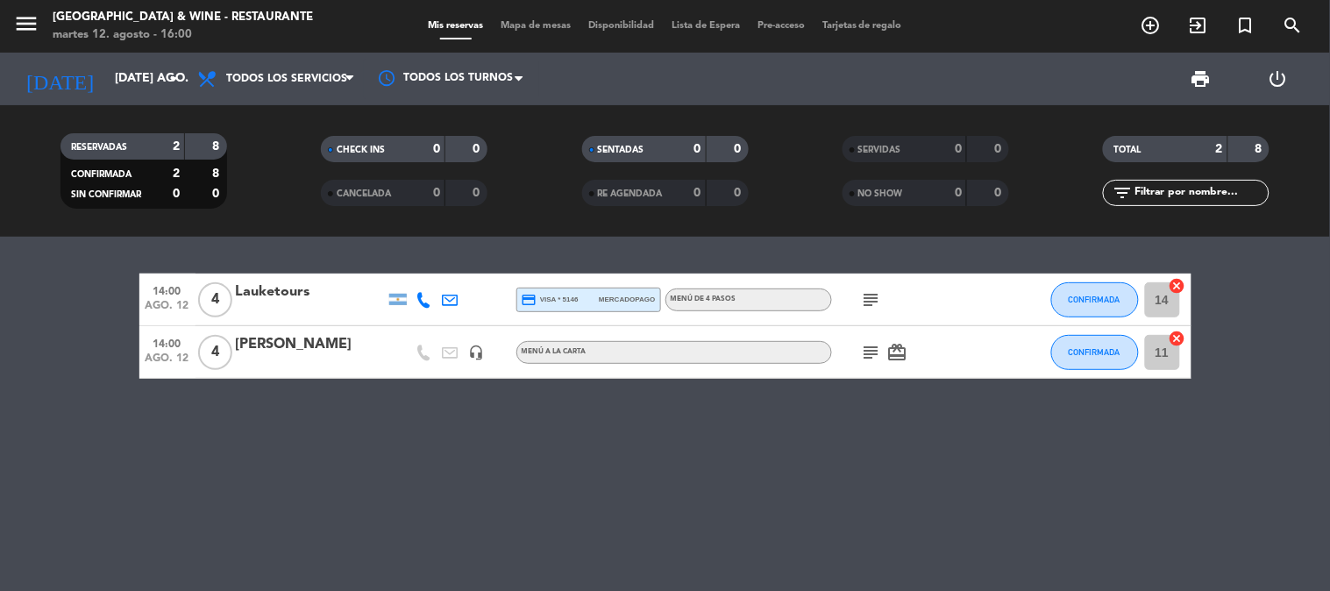
click at [873, 302] on icon "subject" at bounding box center [871, 299] width 21 height 21
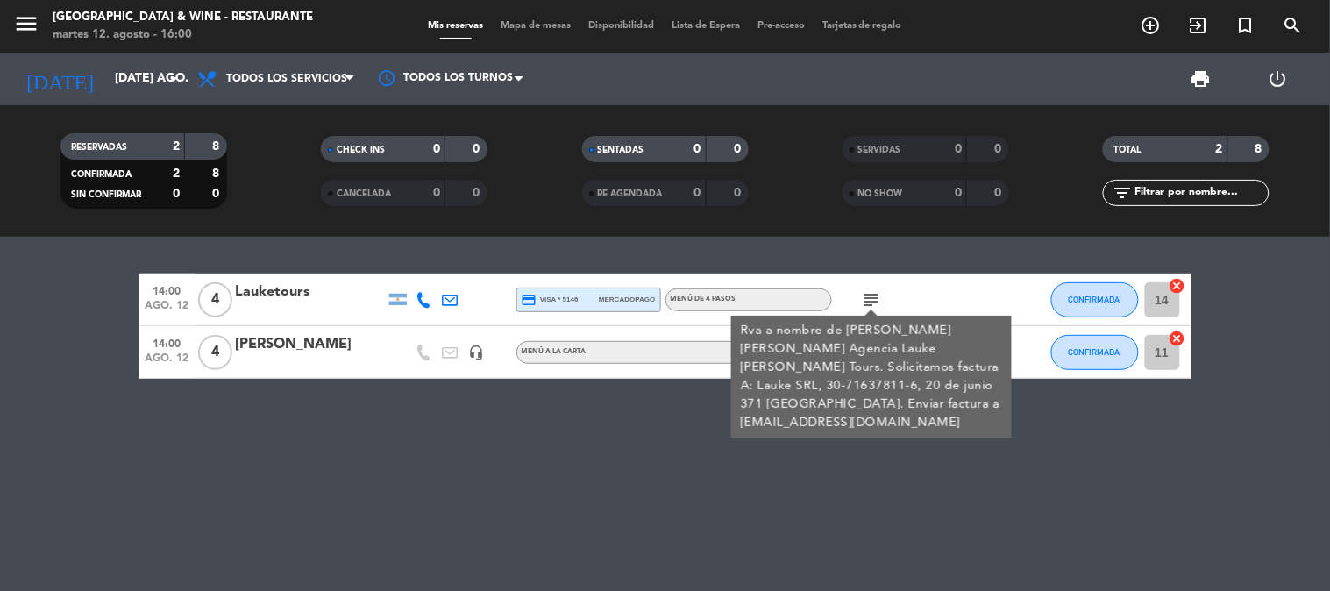
click at [610, 436] on div "14:00 ago. 12 4 Lauketours credit_card visa * 5146 mercadopago MENÚ DE 4 PASOS …" at bounding box center [665, 414] width 1330 height 354
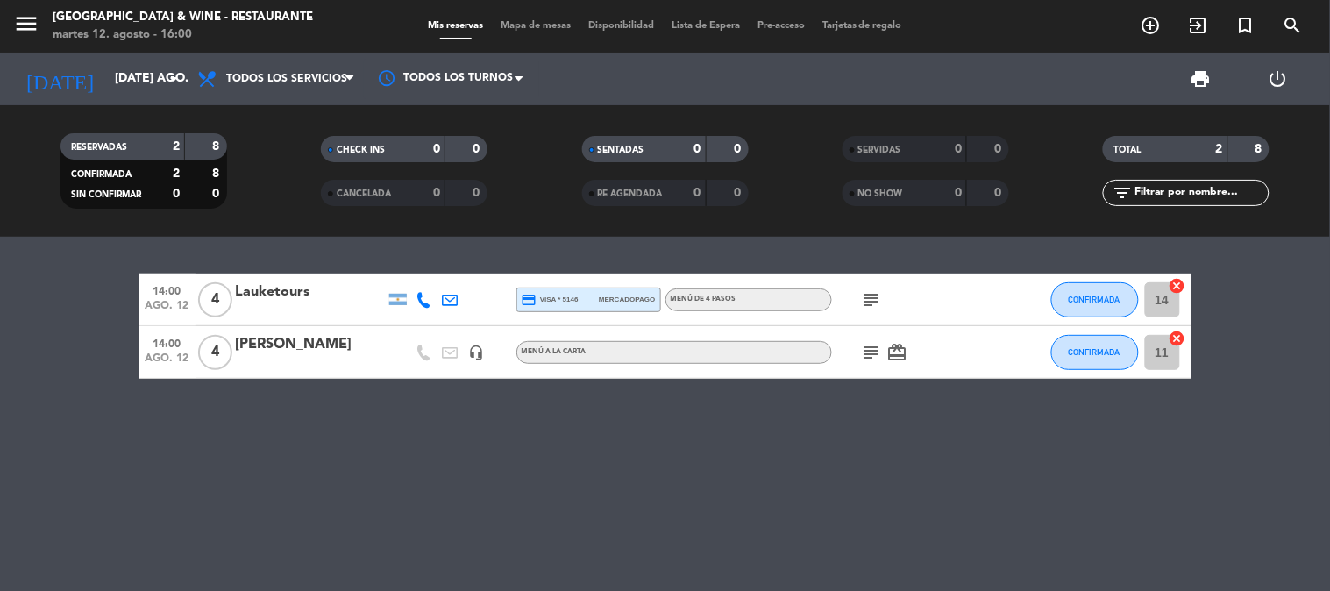
click at [877, 295] on icon "subject" at bounding box center [871, 299] width 21 height 21
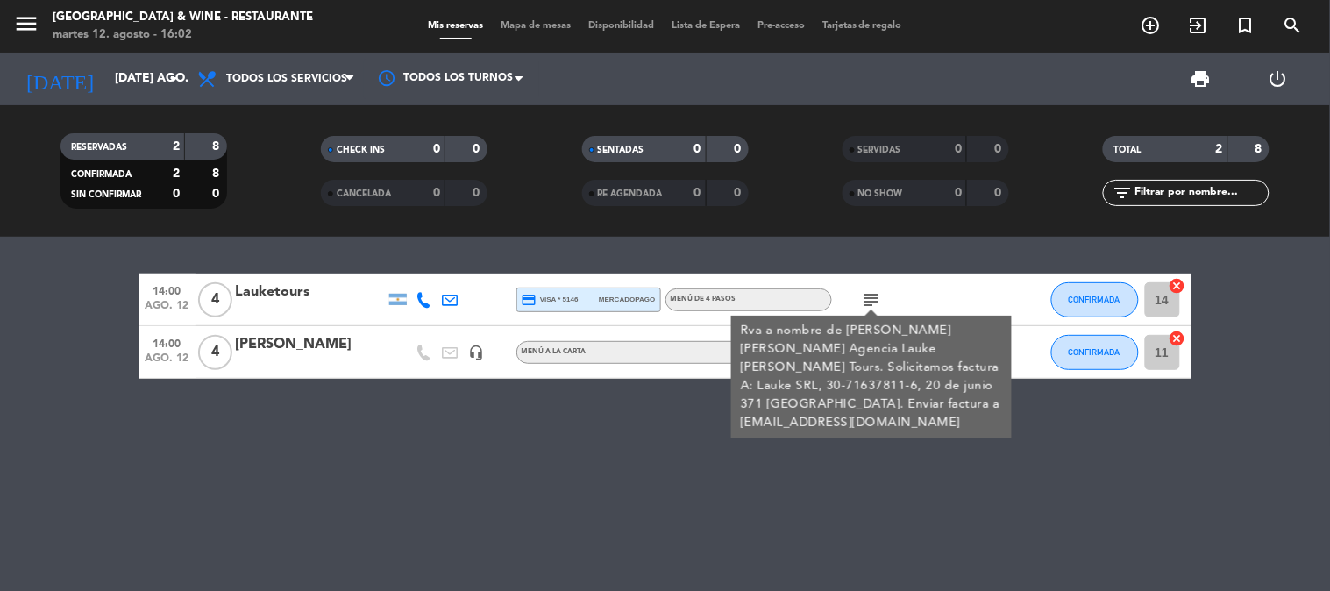
click at [877, 365] on div "Rva a nombre de [PERSON_NAME] [PERSON_NAME] Agencia Lauke [PERSON_NAME] Tours. …" at bounding box center [871, 377] width 262 height 110
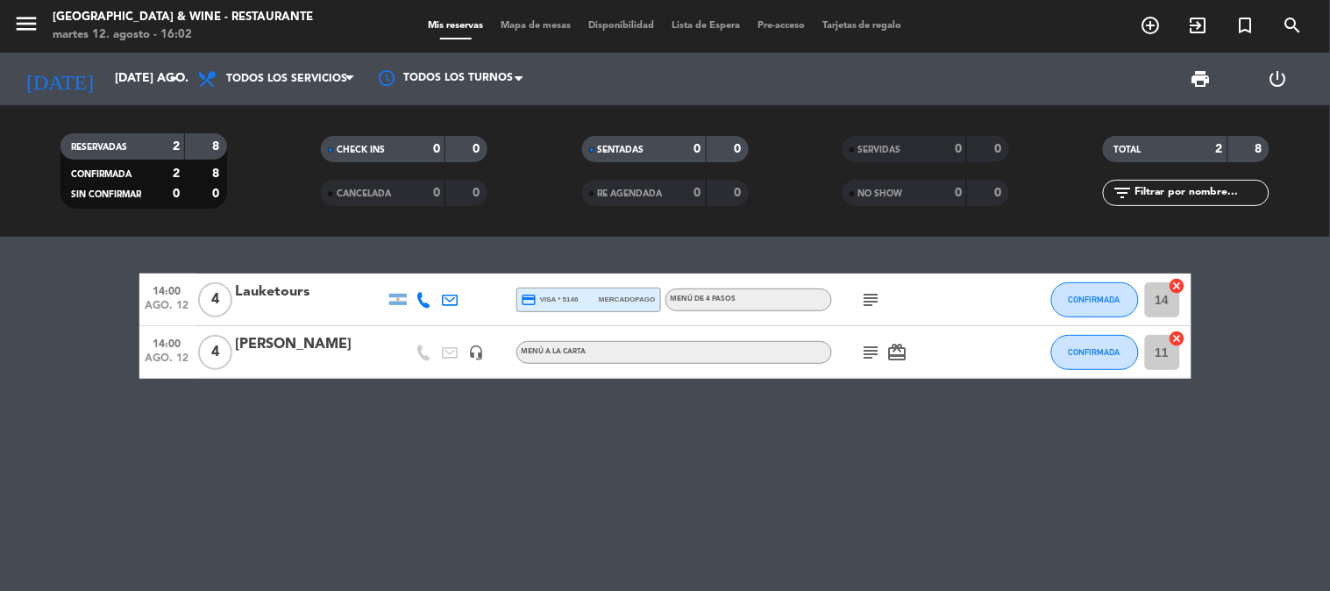
drag, startPoint x: 877, startPoint y: 365, endPoint x: 891, endPoint y: 366, distance: 14.1
click at [891, 366] on div "subject card_giftcard" at bounding box center [911, 352] width 158 height 52
click at [877, 356] on icon "subject" at bounding box center [871, 352] width 21 height 21
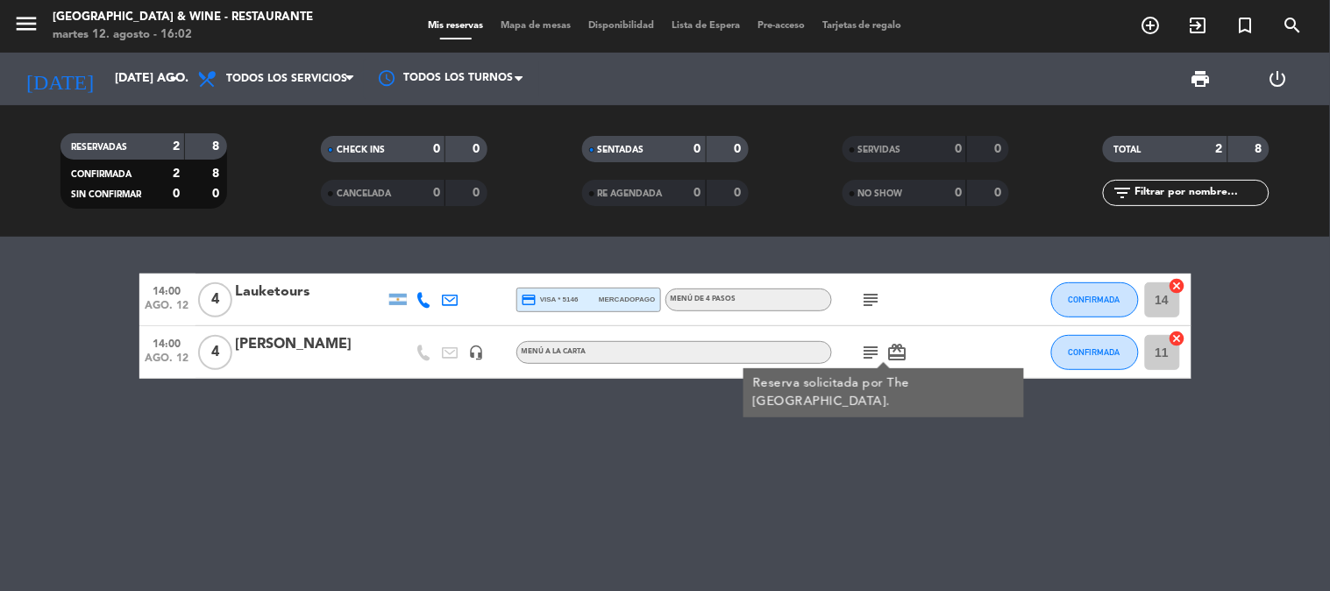
click at [870, 294] on icon "subject" at bounding box center [871, 299] width 21 height 21
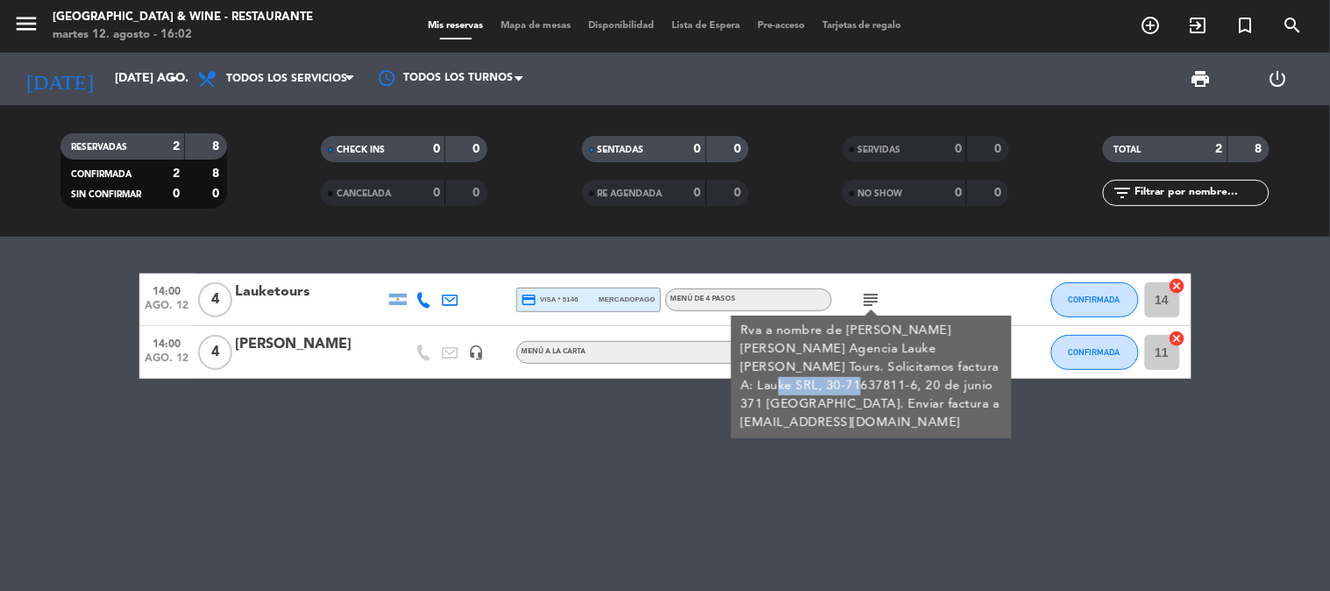
drag, startPoint x: 870, startPoint y: 362, endPoint x: 956, endPoint y: 369, distance: 87.1
click at [956, 369] on div "Rva a nombre de [PERSON_NAME] [PERSON_NAME] Agencia Lauke [PERSON_NAME] Tours. …" at bounding box center [871, 377] width 262 height 110
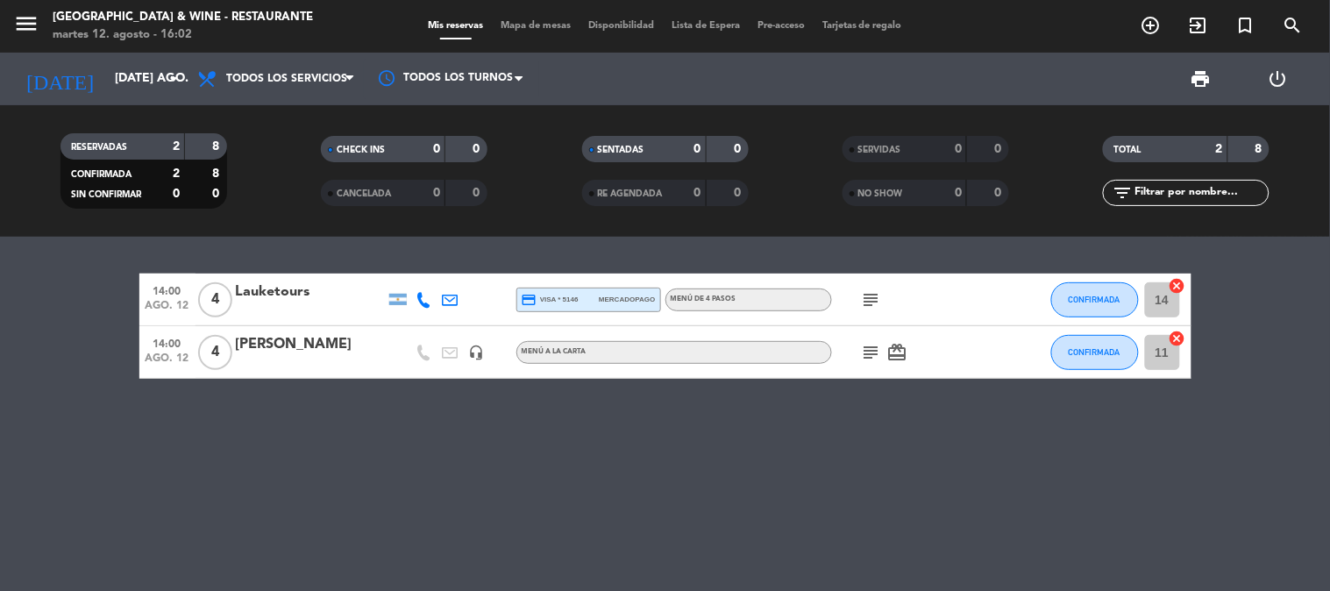
click at [877, 307] on icon "subject" at bounding box center [871, 299] width 21 height 21
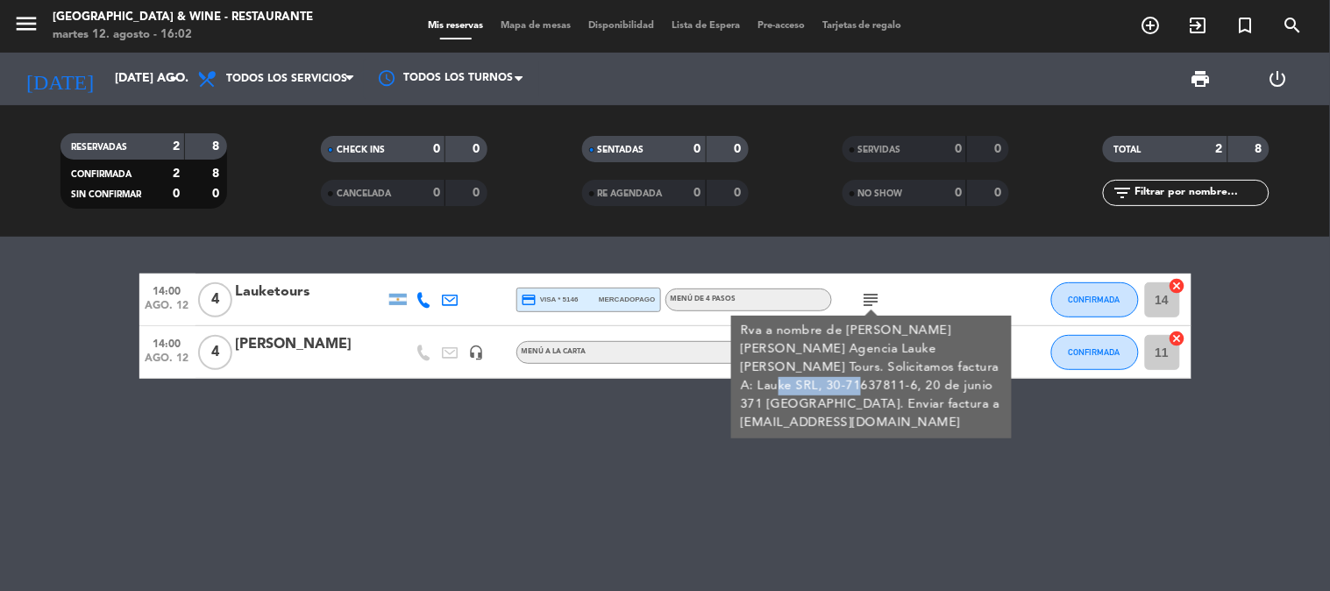
copy div "30-71637811-6"
click at [642, 403] on div "14:00 ago. 12 4 Lauketours credit_card visa * 5146 mercadopago MENÚ DE 4 PASOS …" at bounding box center [665, 414] width 1330 height 354
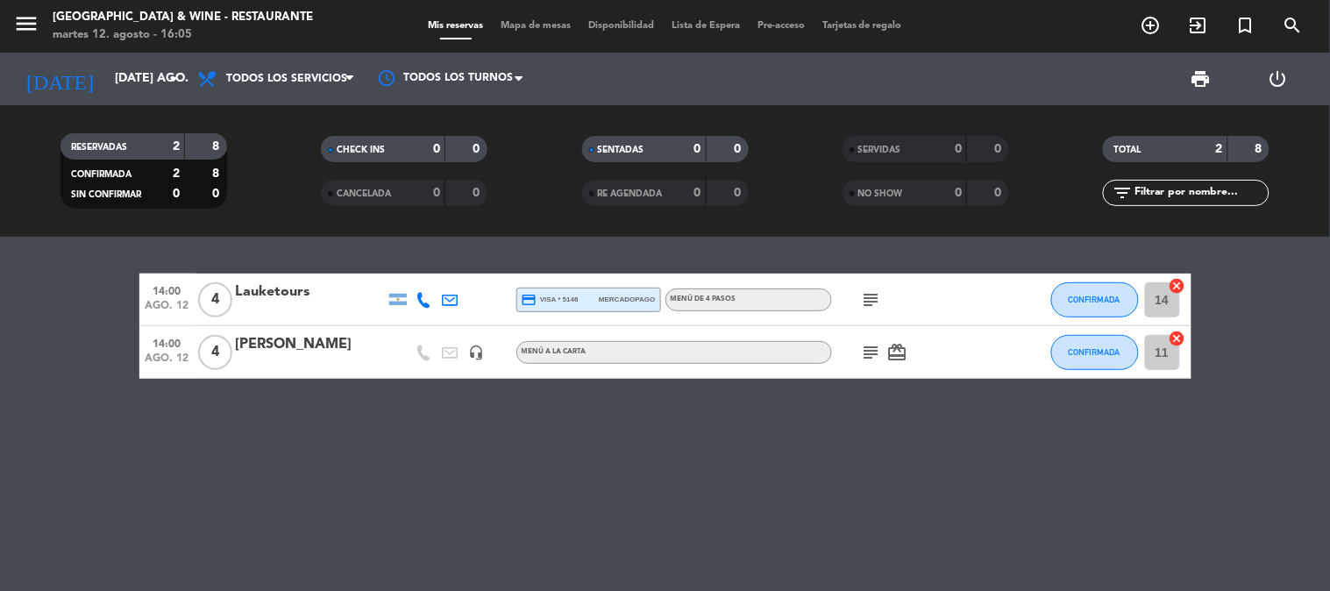
click at [872, 309] on icon "subject" at bounding box center [871, 299] width 21 height 21
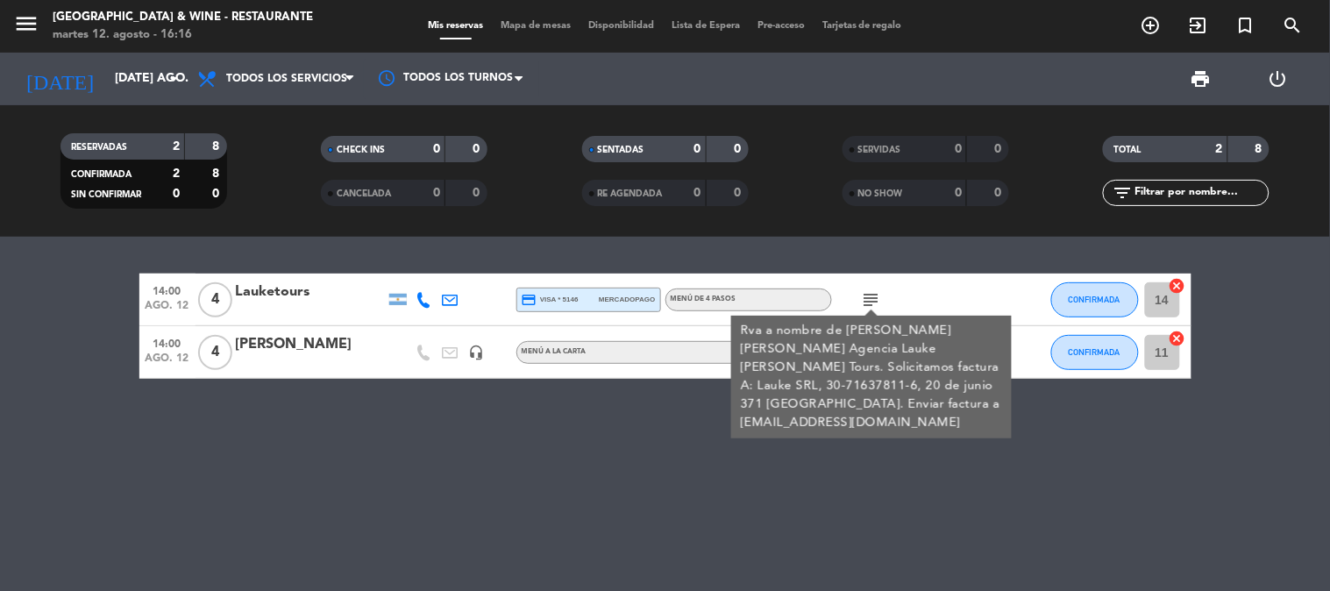
click at [559, 448] on div "14:00 ago. 12 4 Lauketours credit_card visa * 5146 mercadopago MENÚ DE 4 PASOS …" at bounding box center [665, 414] width 1330 height 354
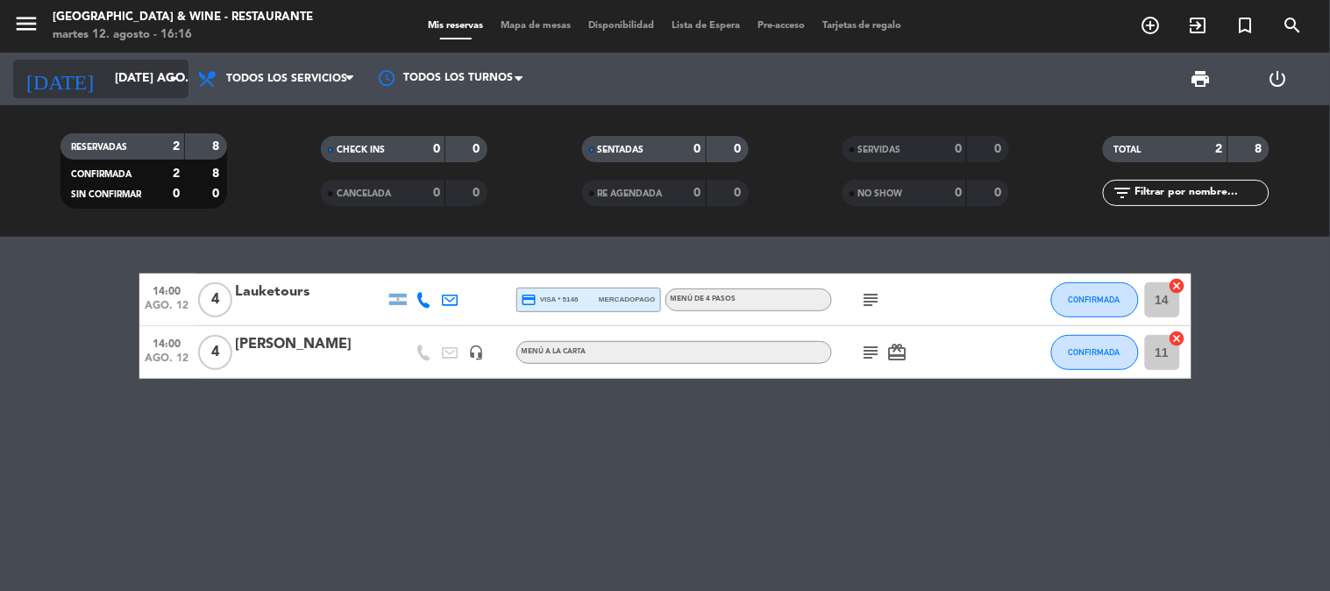
click at [106, 67] on input "[DATE] ago." at bounding box center [189, 79] width 167 height 32
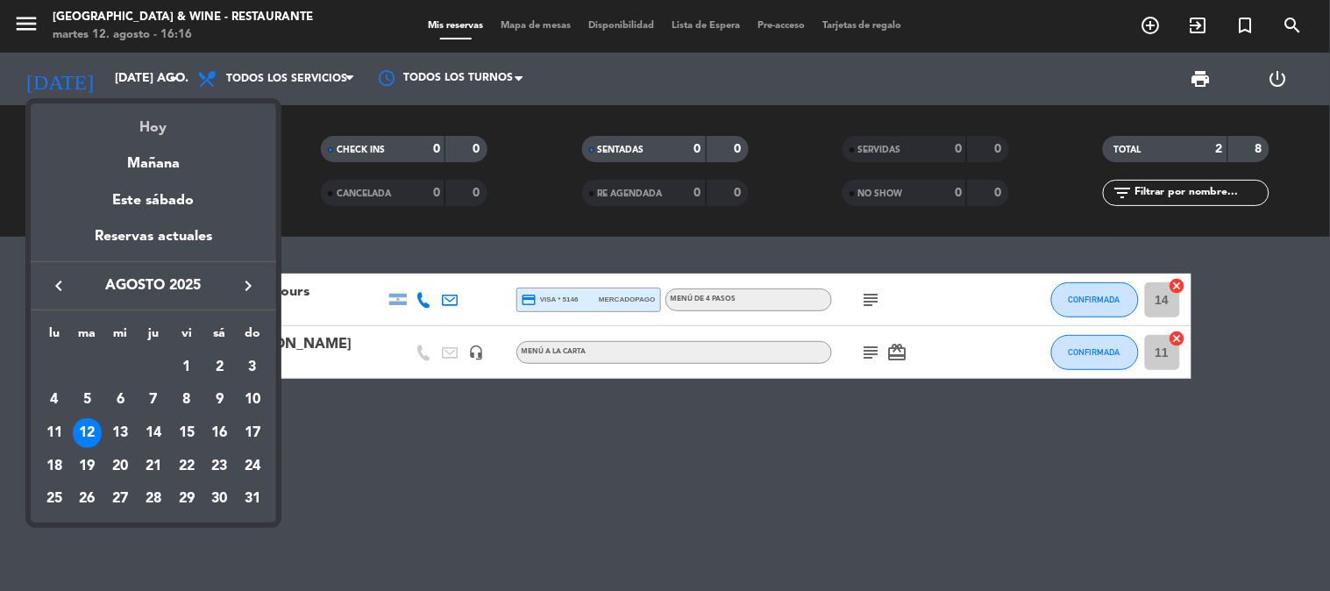
click at [147, 124] on div "Hoy" at bounding box center [153, 121] width 245 height 36
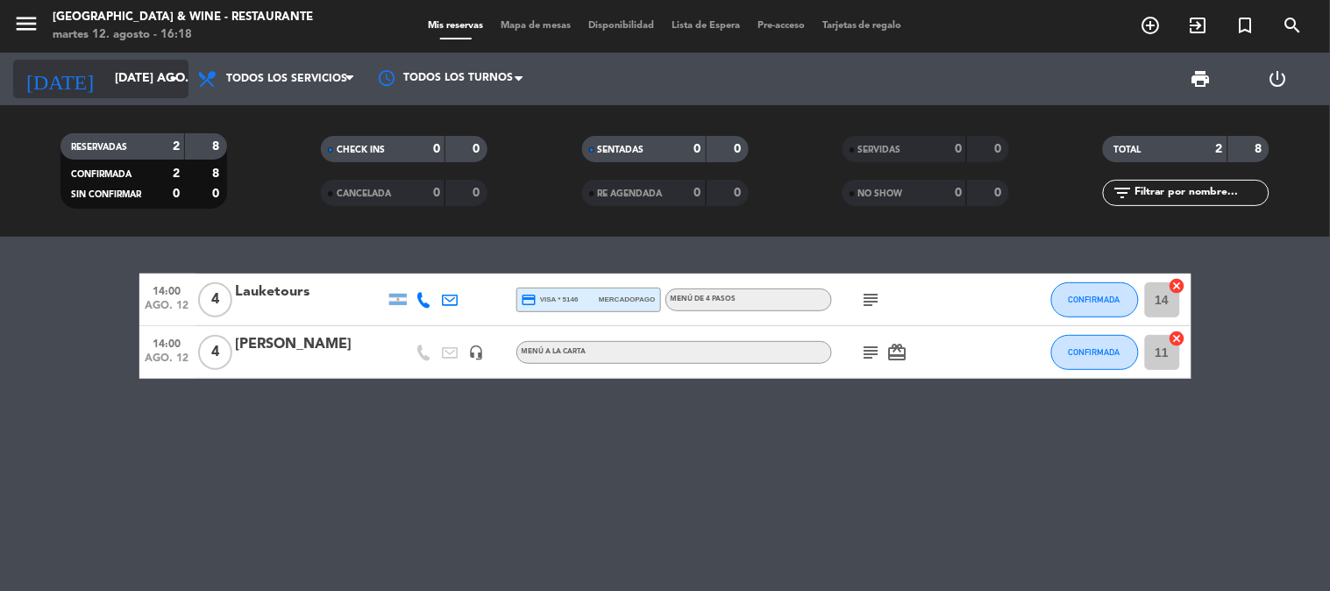
click at [138, 84] on input "[DATE] ago." at bounding box center [189, 79] width 167 height 32
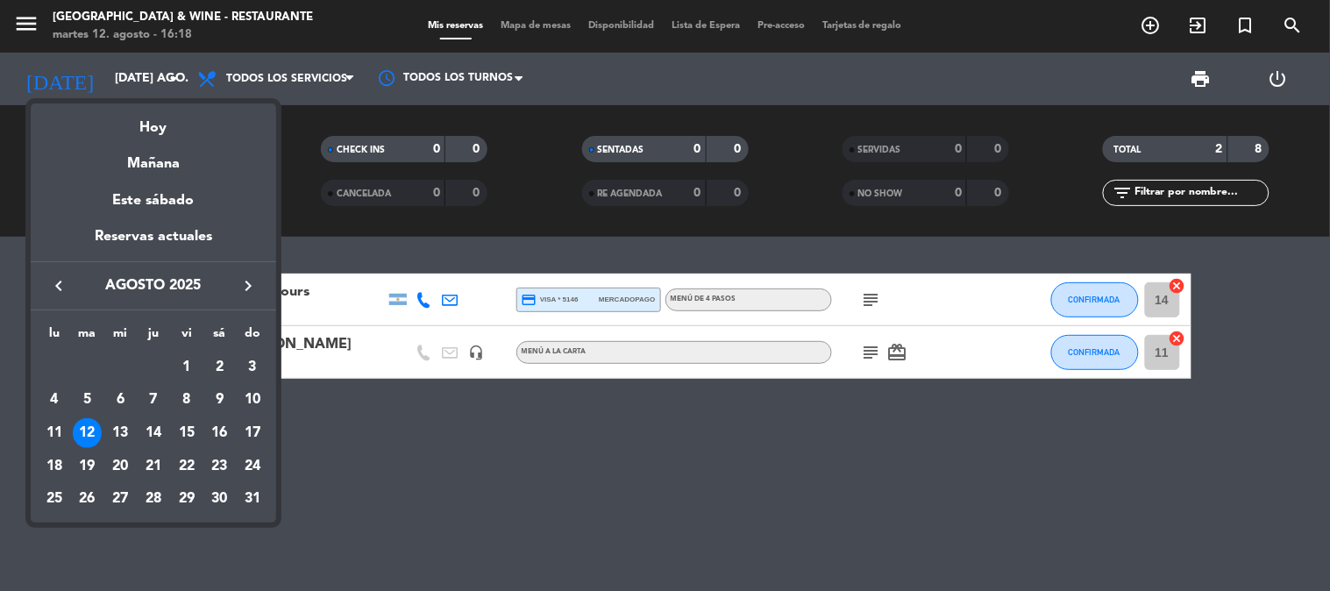
click at [242, 284] on icon "keyboard_arrow_right" at bounding box center [248, 285] width 21 height 21
click at [85, 494] on div "23" at bounding box center [88, 499] width 30 height 30
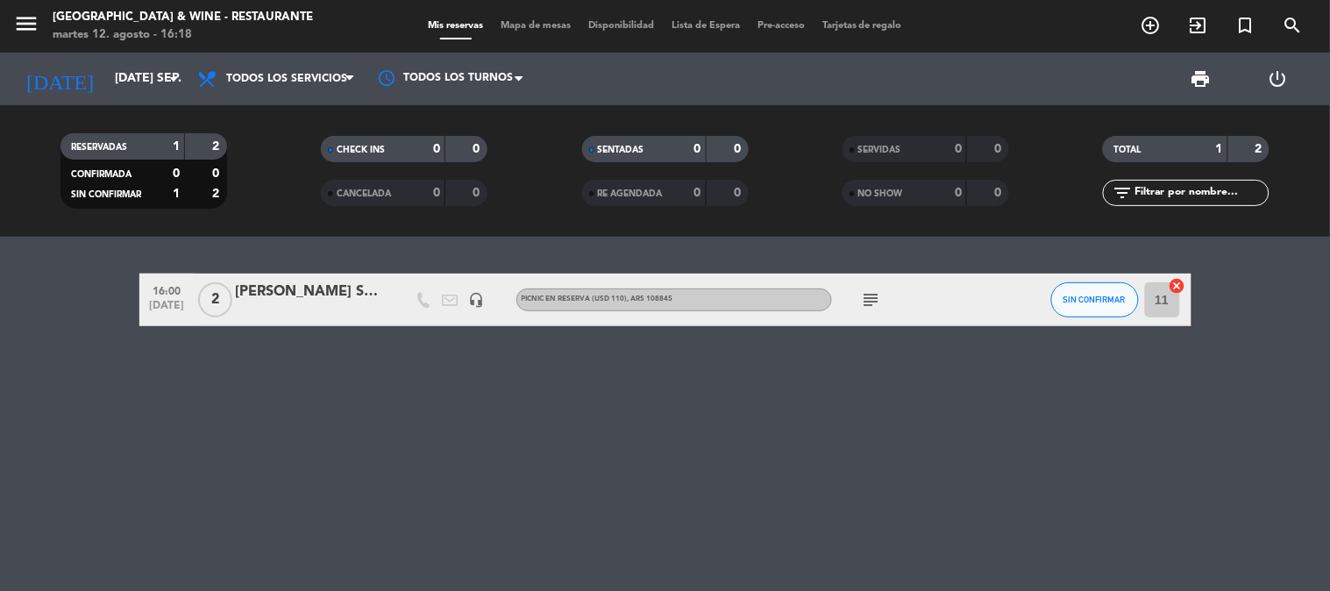
click at [692, 295] on div "PICNIC EN RESERVA (USD 110) , ARS 108845" at bounding box center [674, 299] width 316 height 23
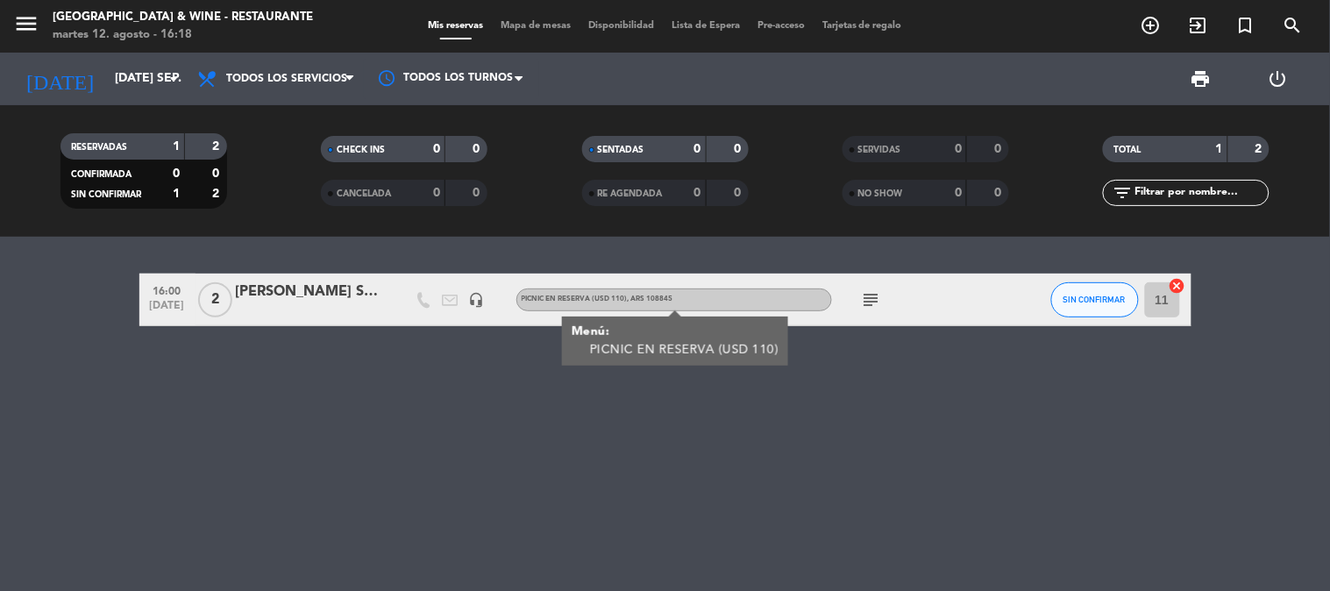
click at [749, 448] on div "16:00 [DATE] 2 [PERSON_NAME] Speratto Ferraza headset_mic PICNIC EN RESERVA (US…" at bounding box center [665, 414] width 1330 height 354
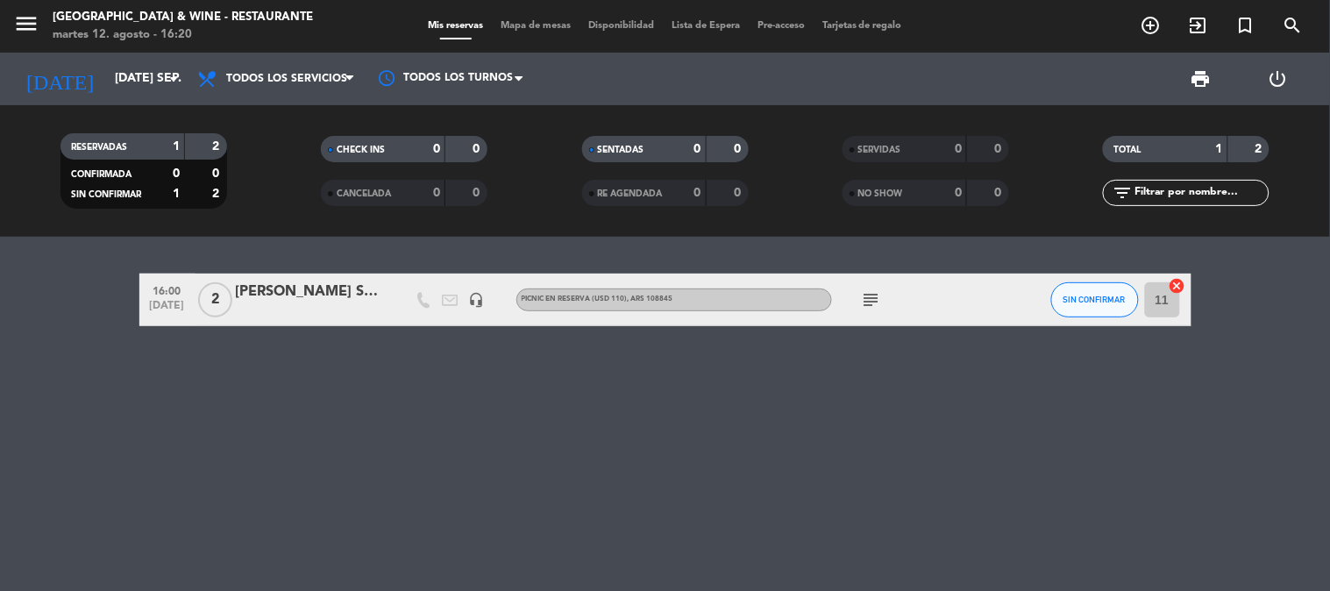
click at [467, 380] on div "16:00 [DATE] 2 [PERSON_NAME] Speratto Ferraza headset_mic PICNIC EN RESERVA (US…" at bounding box center [665, 414] width 1330 height 354
click at [106, 82] on input "[DATE] sep." at bounding box center [189, 79] width 167 height 32
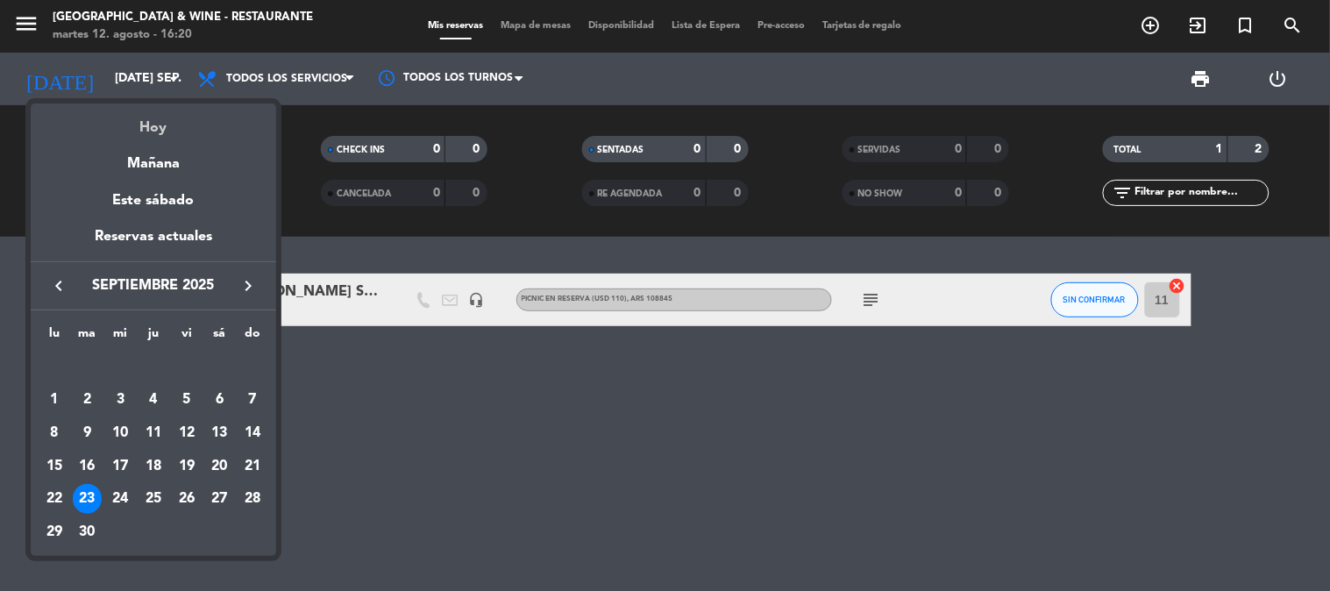
click at [125, 110] on div "Hoy" at bounding box center [153, 121] width 245 height 36
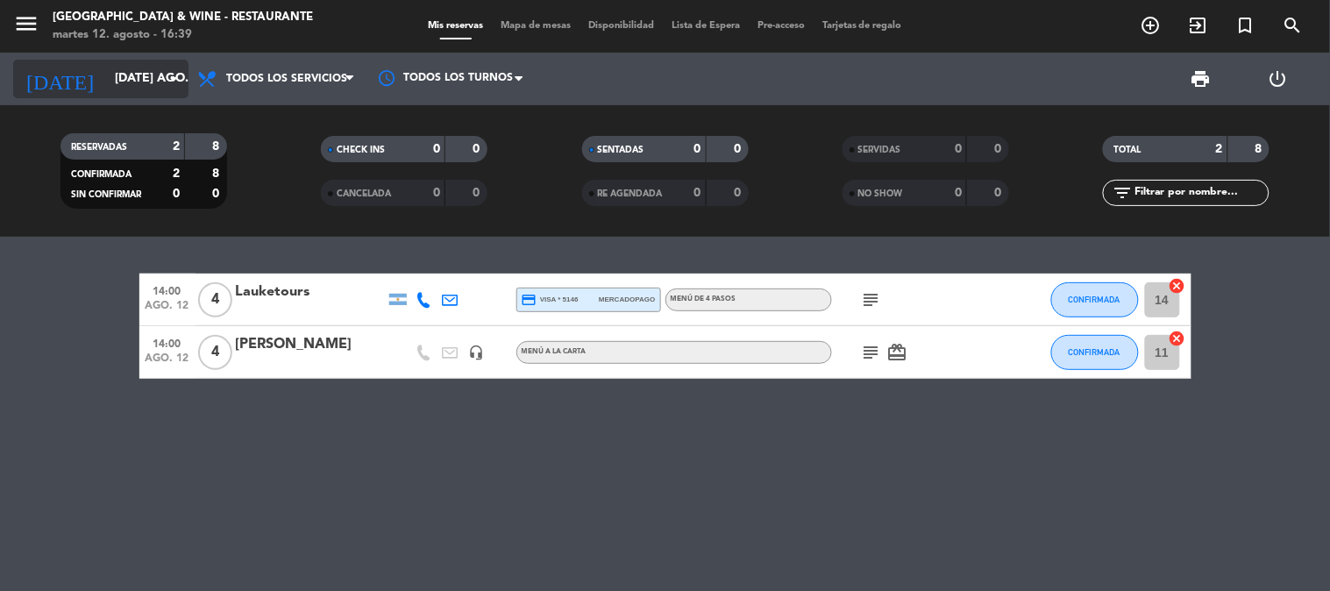
click at [134, 68] on input "[DATE] ago." at bounding box center [189, 79] width 167 height 32
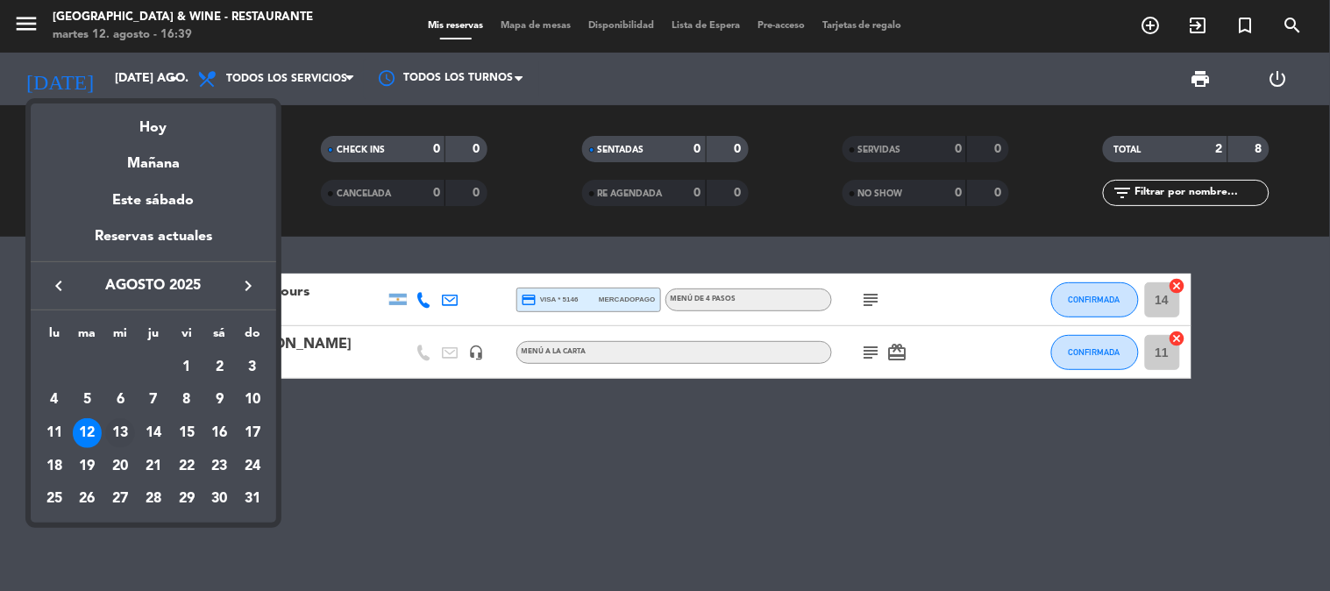
click at [121, 433] on div "13" at bounding box center [120, 433] width 30 height 30
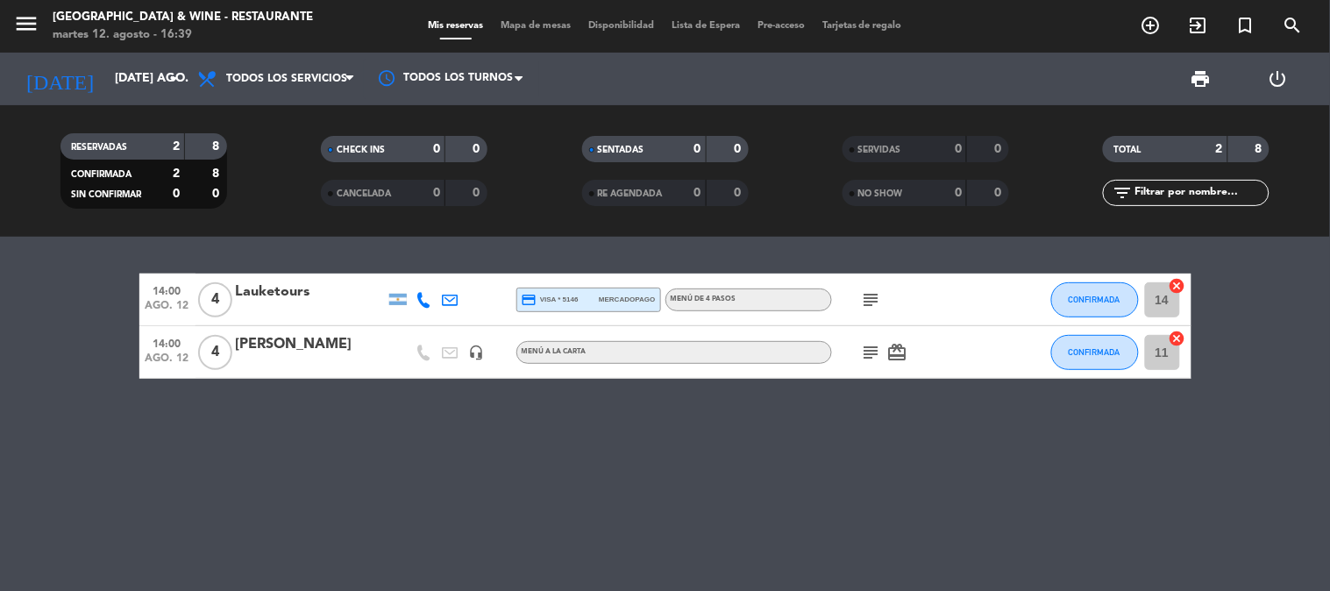
type input "mié. 13 ago."
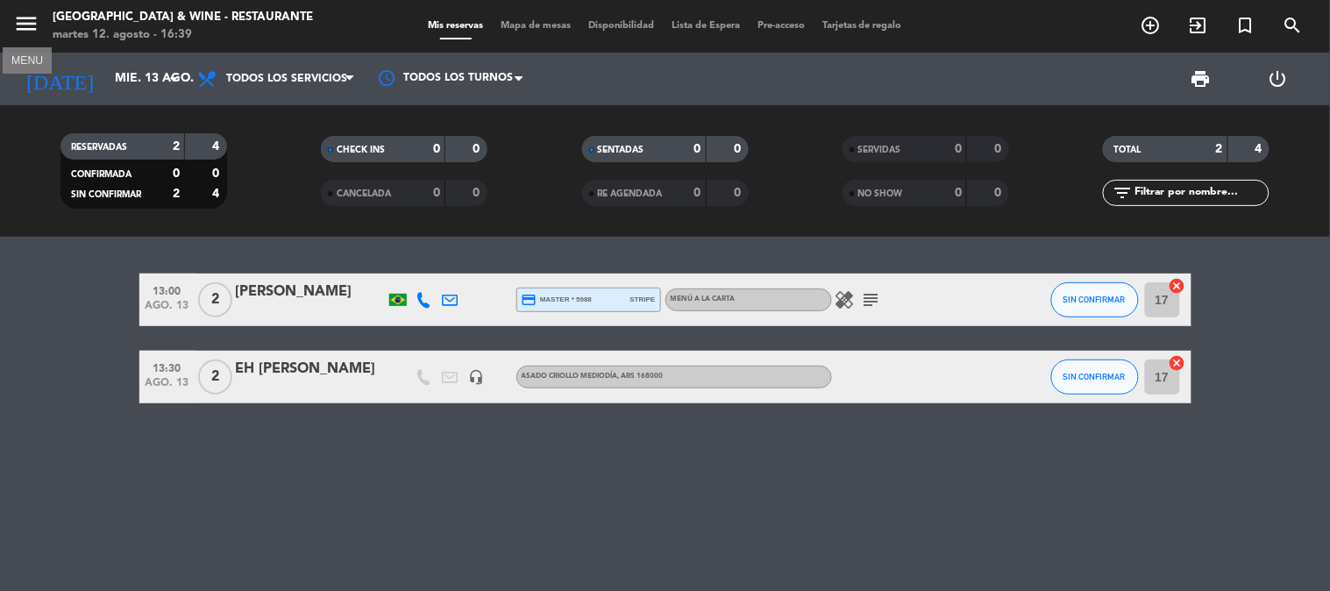
click at [19, 24] on icon "menu" at bounding box center [26, 24] width 26 height 26
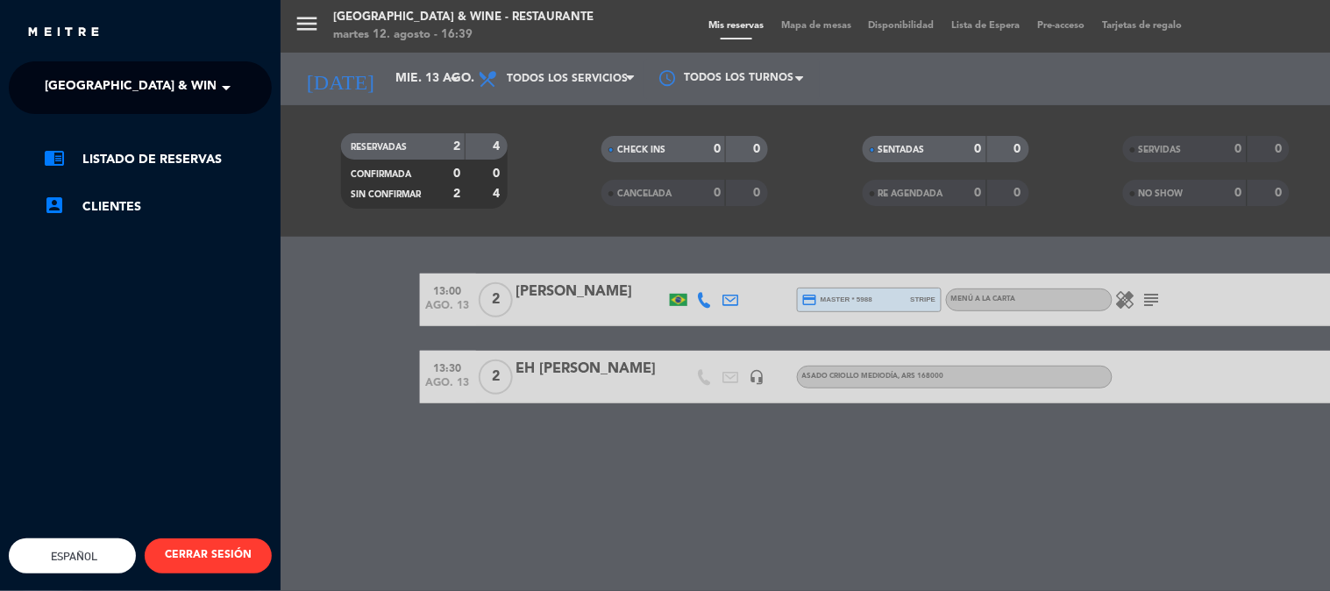
click at [86, 82] on span "[GEOGRAPHIC_DATA] & Wine - Restaurante" at bounding box center [184, 87] width 278 height 37
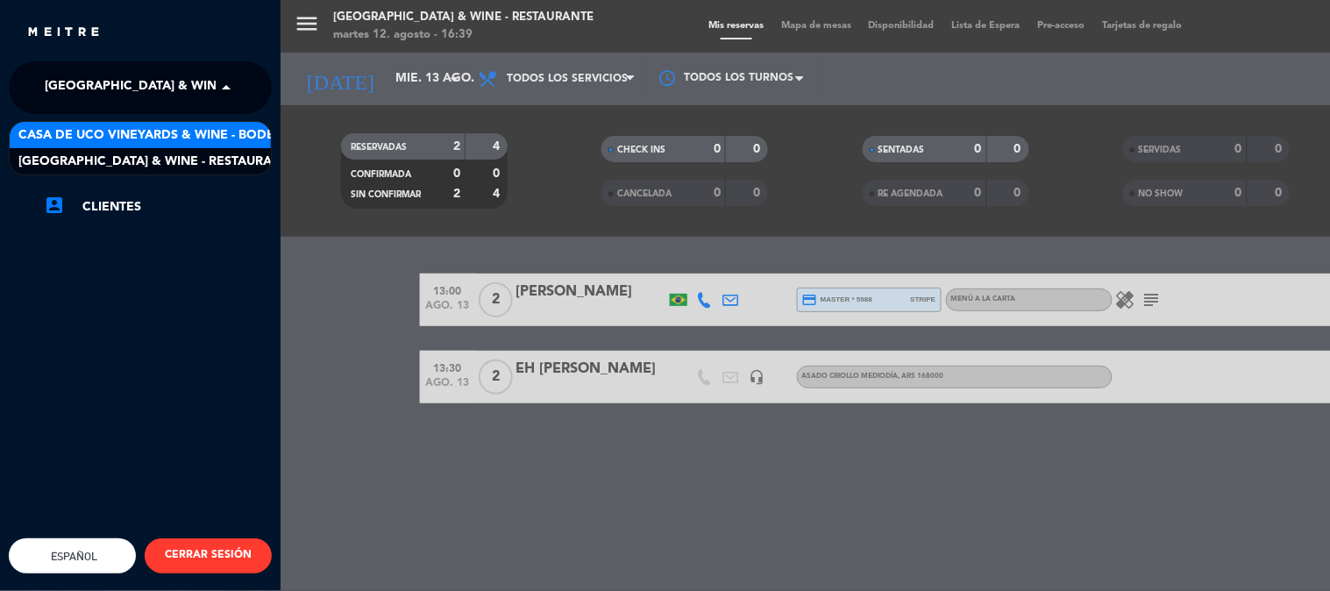
click at [140, 132] on span "Casa de Uco Vineyards & Wine - Bodega" at bounding box center [155, 135] width 274 height 20
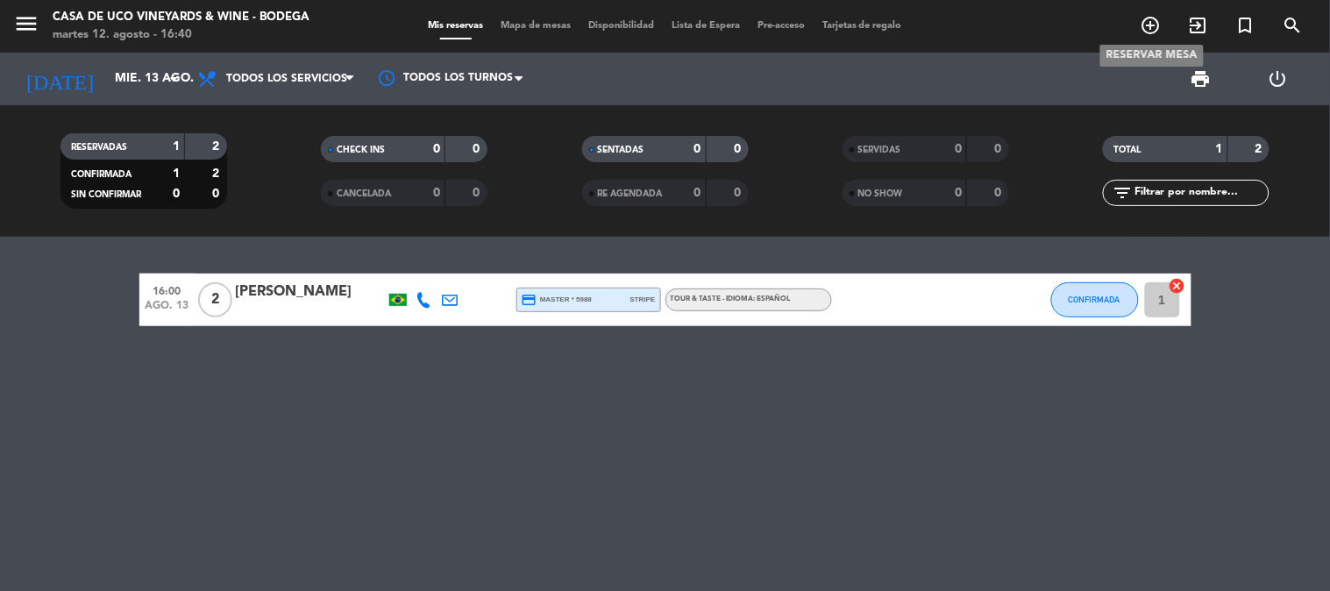
click at [1153, 18] on icon "add_circle_outline" at bounding box center [1150, 25] width 21 height 21
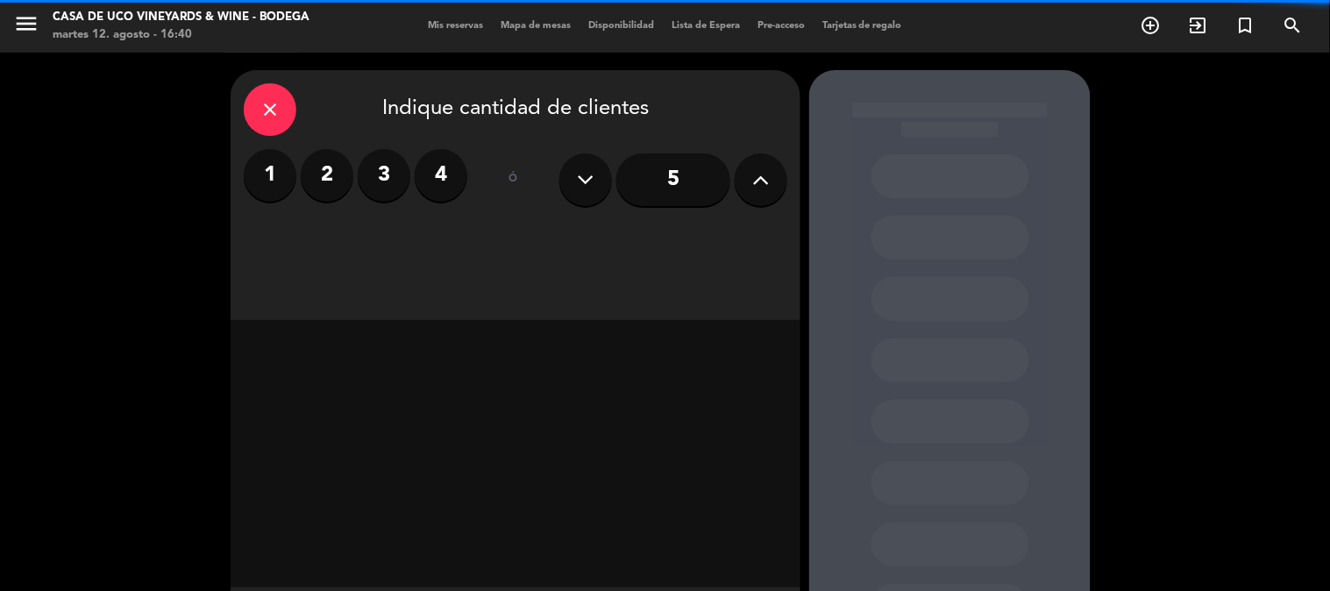
click at [273, 170] on label "1" at bounding box center [270, 175] width 53 height 53
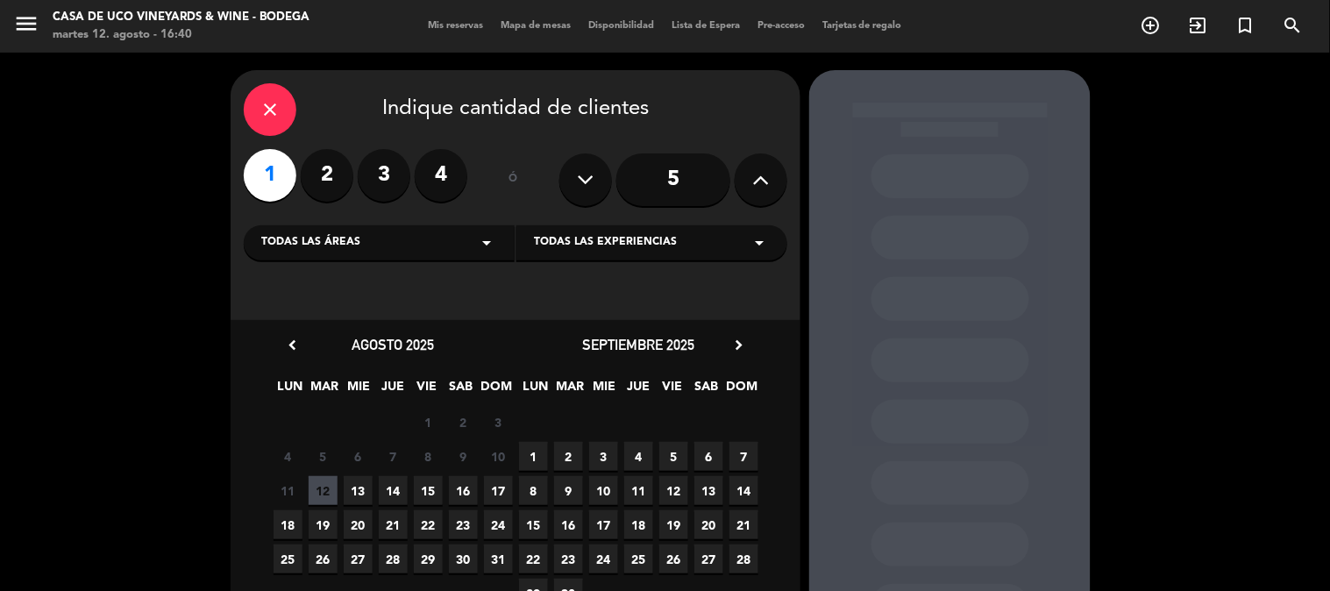
click at [357, 488] on span "13" at bounding box center [358, 490] width 29 height 29
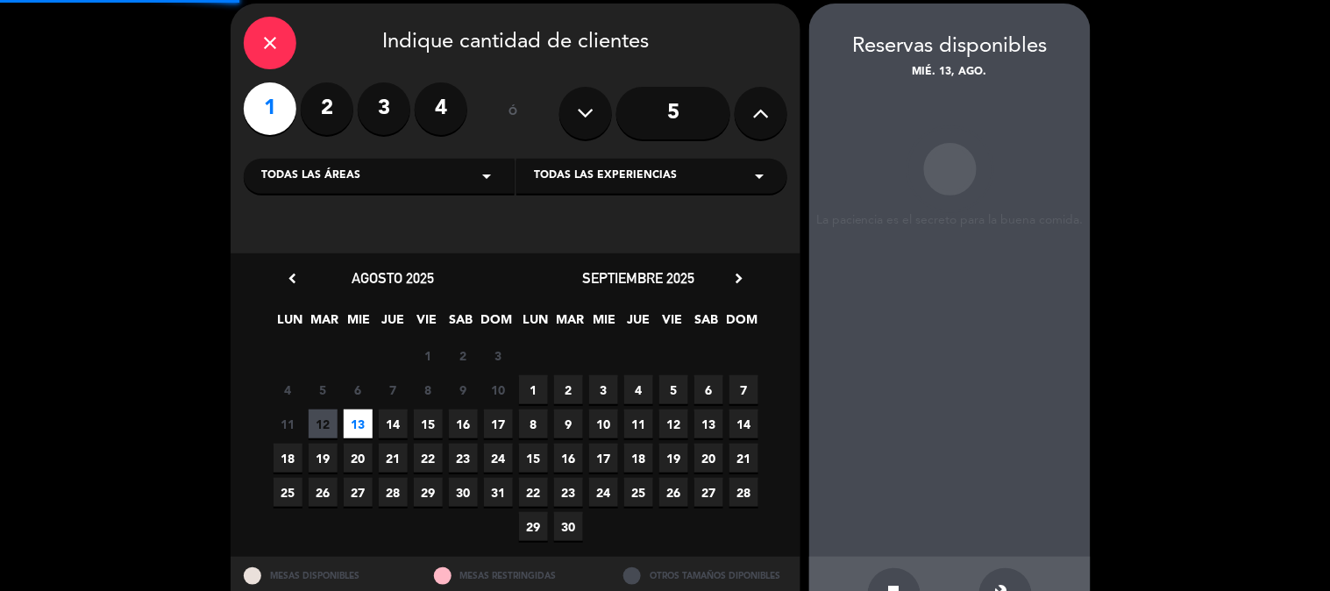
scroll to position [70, 0]
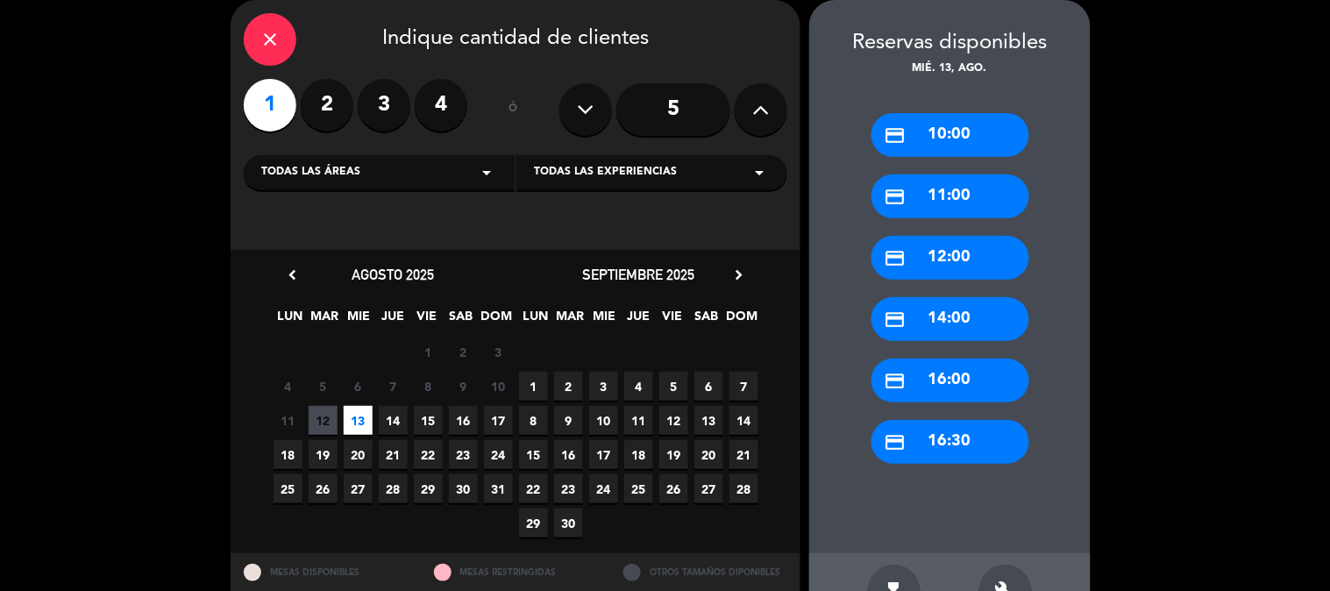
click at [977, 318] on div "credit_card 14:00" at bounding box center [950, 319] width 158 height 44
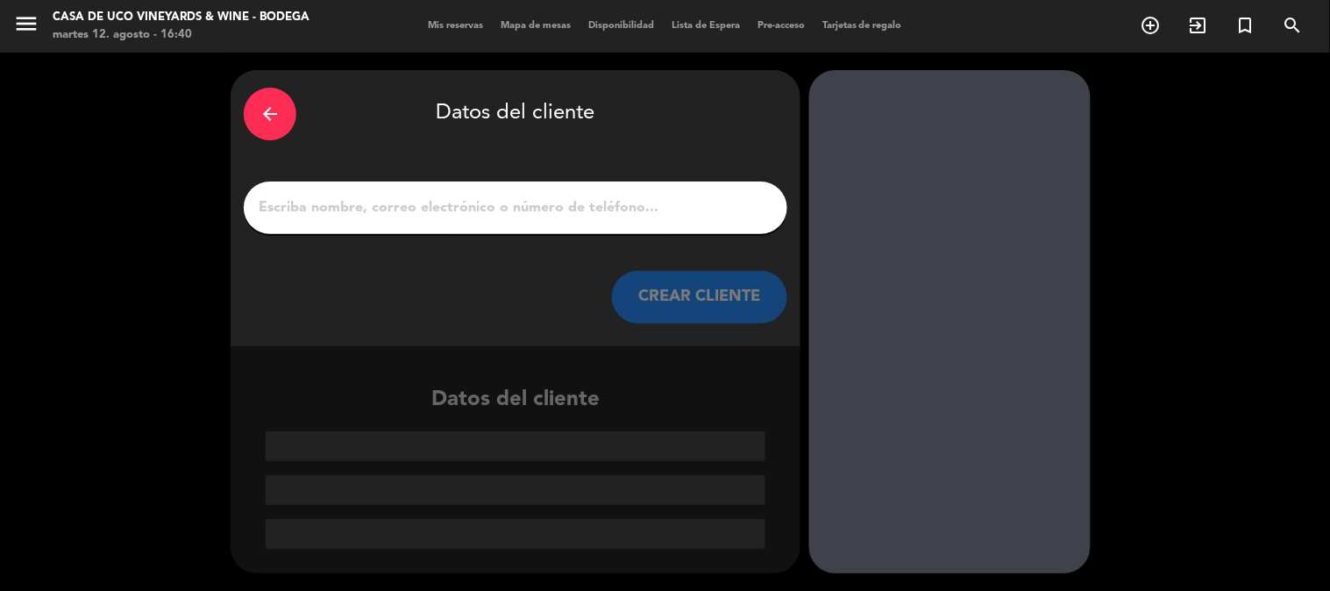
click at [606, 194] on div at bounding box center [515, 207] width 543 height 53
click at [600, 200] on input "1" at bounding box center [515, 207] width 517 height 25
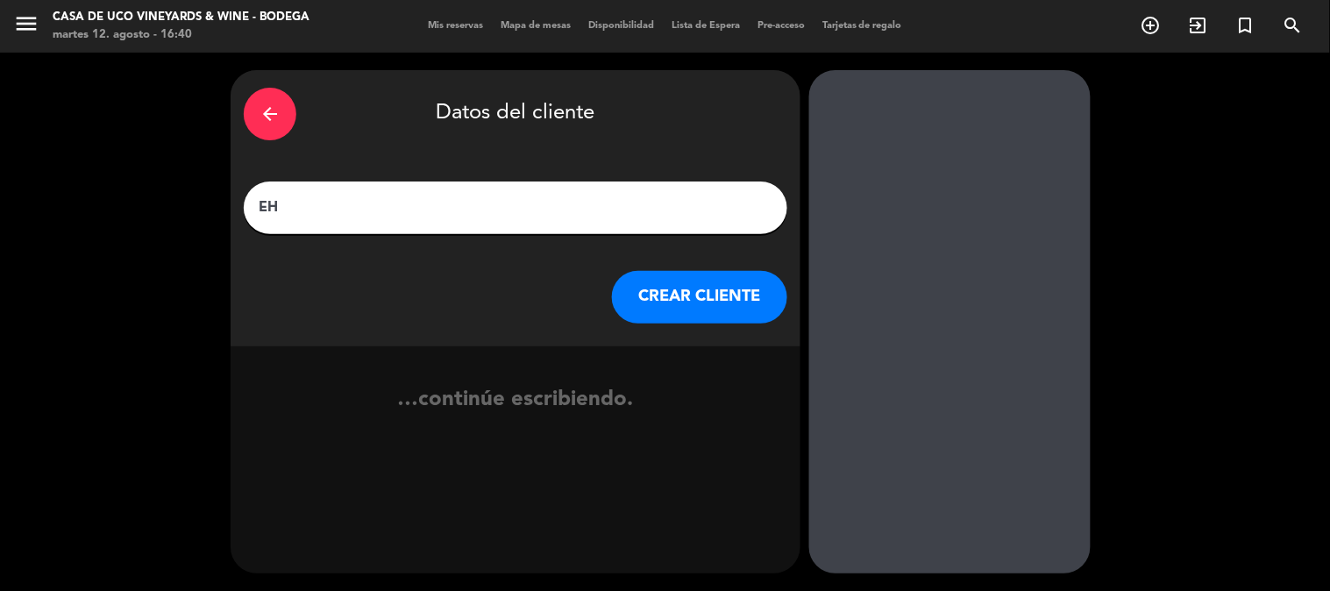
click at [600, 200] on input "EH" at bounding box center [515, 207] width 517 height 25
type input "EH [PERSON_NAME]"
click at [669, 299] on button "CREAR CLIENTE" at bounding box center [699, 297] width 175 height 53
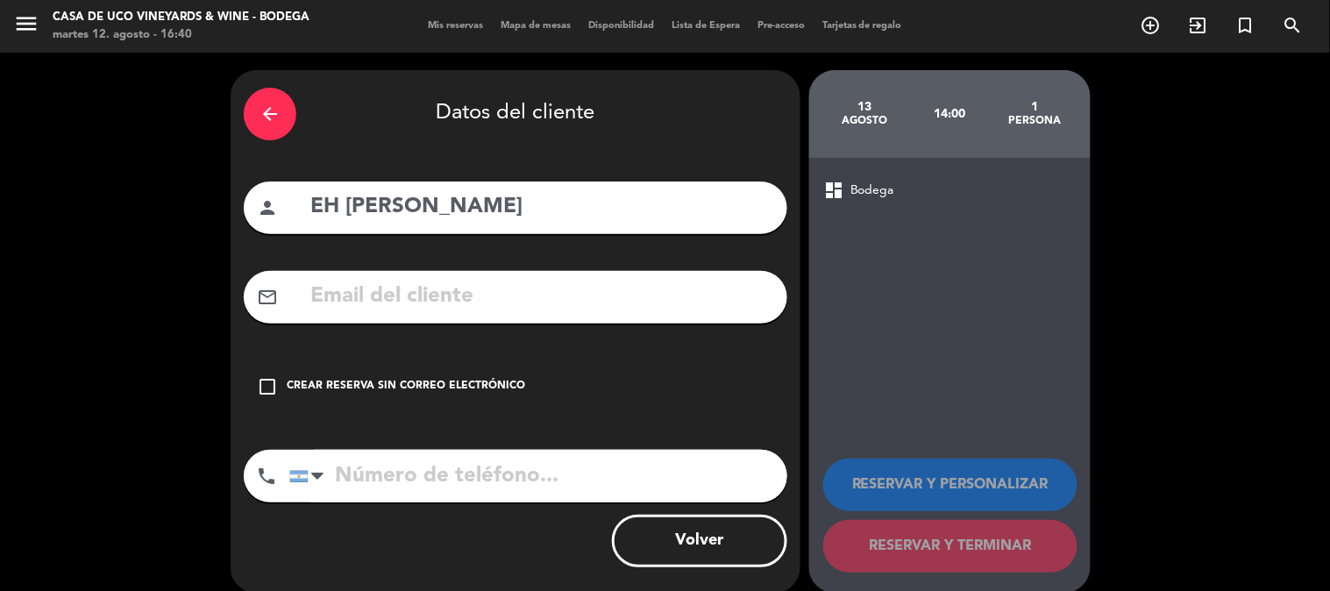
click at [478, 378] on div "Crear reserva sin correo electrónico" at bounding box center [406, 387] width 238 height 18
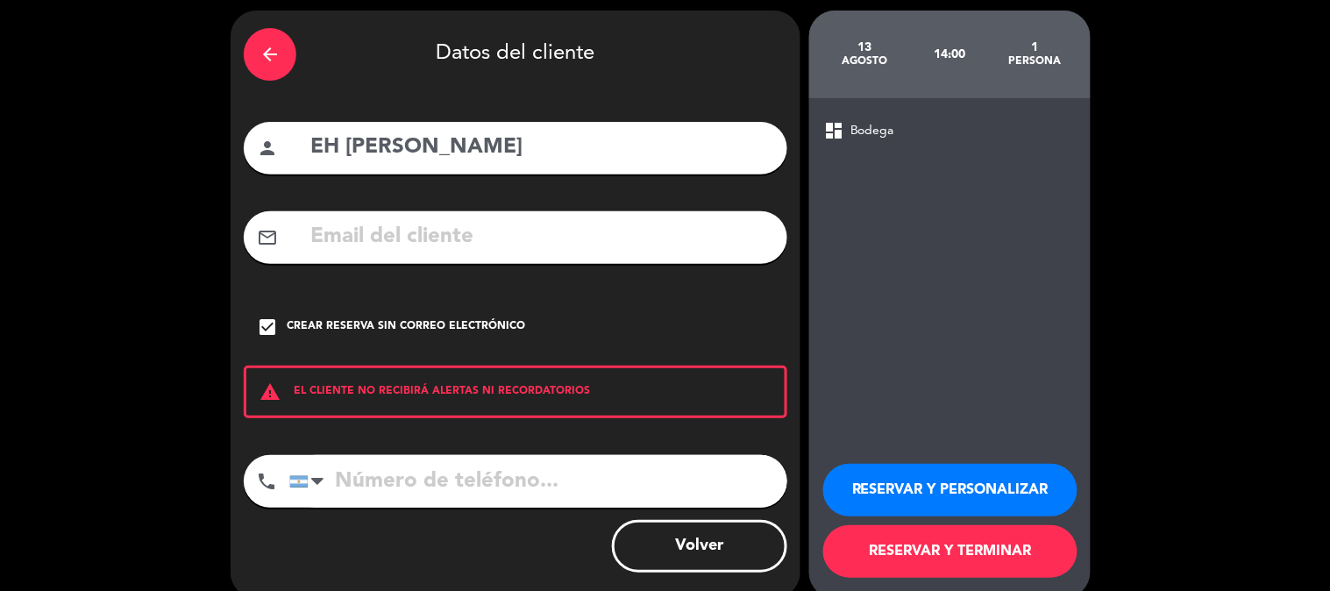
scroll to position [84, 0]
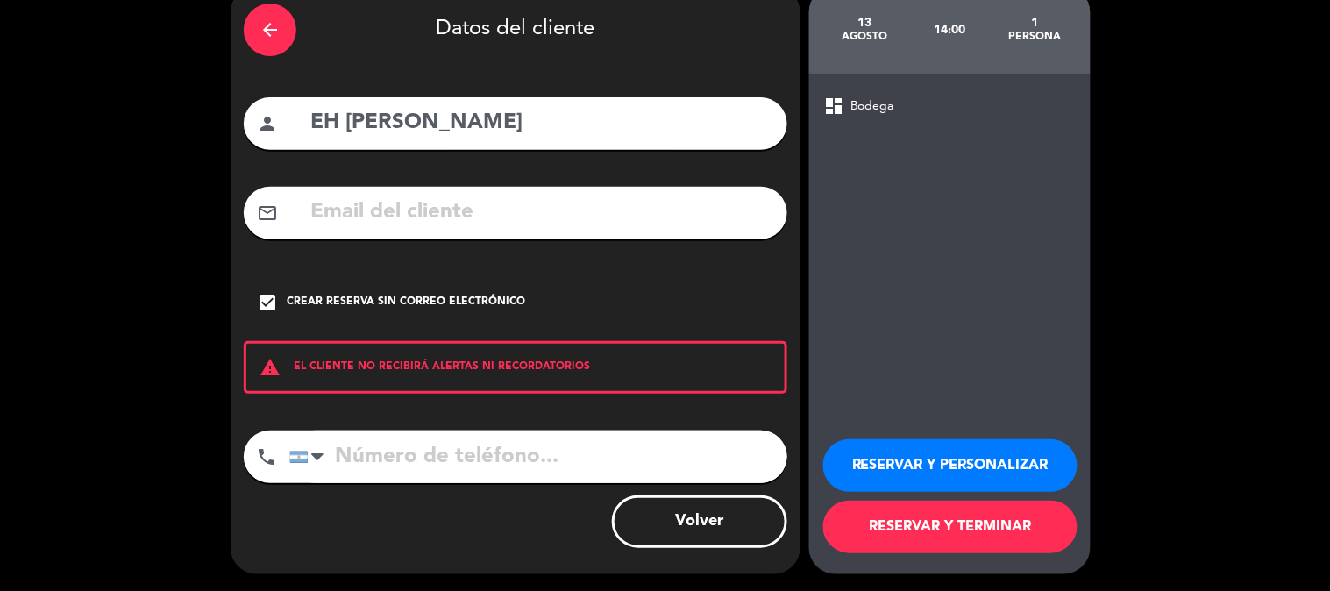
click at [969, 527] on button "RESERVAR Y TERMINAR" at bounding box center [950, 526] width 254 height 53
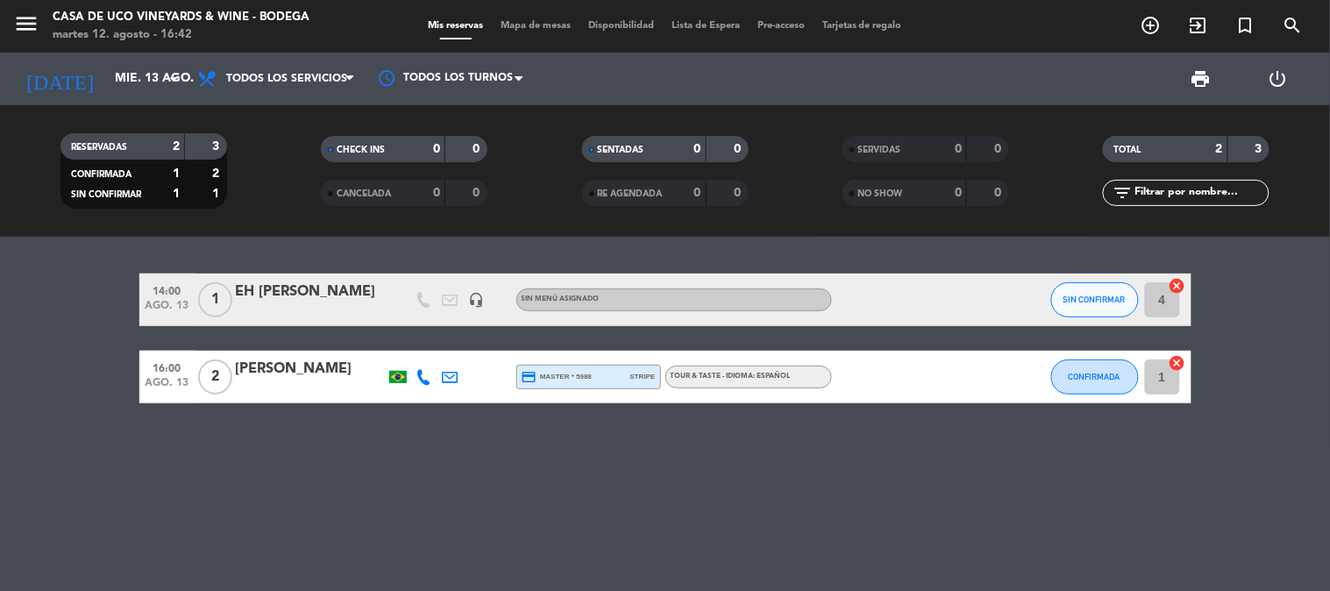
click at [97, 276] on bookings-row "14:00 ago. 13 1 EH [PERSON_NAME] headset_mic Sin menú asignado SIN CONFIRMAR 4 …" at bounding box center [665, 338] width 1330 height 130
click at [316, 251] on div "14:00 ago. 13 1 EH [PERSON_NAME] headset_mic Sin menú asignado SIN CONFIRMAR 4 …" at bounding box center [665, 414] width 1330 height 354
click at [73, 294] on bookings-row "14:00 ago. 13 1 EH [PERSON_NAME] headset_mic Sin menú asignado SIN CONFIRMAR 4 …" at bounding box center [665, 338] width 1330 height 130
click at [96, 244] on div "14:00 ago. 13 1 EH [PERSON_NAME] headset_mic Sin menú asignado SIN CONFIRMAR 4 …" at bounding box center [665, 414] width 1330 height 354
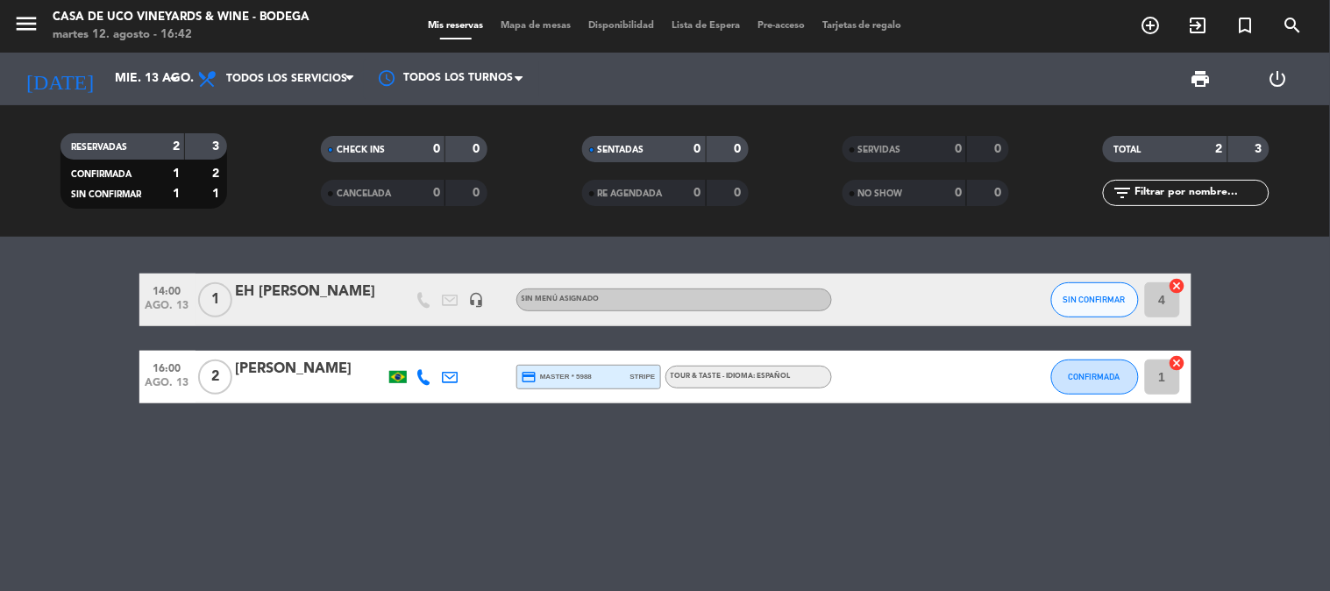
click at [96, 252] on div "14:00 ago. 13 1 EH [PERSON_NAME] headset_mic Sin menú asignado SIN CONFIRMAR 4 …" at bounding box center [665, 414] width 1330 height 354
click at [82, 264] on div "14:00 ago. 13 1 EH [PERSON_NAME] headset_mic Sin menú asignado SIN CONFIRMAR 4 …" at bounding box center [665, 414] width 1330 height 354
click at [790, 508] on div "14:00 ago. 13 1 EH [PERSON_NAME] headset_mic Sin menú asignado SIN CONFIRMAR 4 …" at bounding box center [665, 414] width 1330 height 354
click at [754, 530] on div "14:00 ago. 13 1 EH [PERSON_NAME] headset_mic Sin menú asignado SIN CONFIRMAR 4 …" at bounding box center [665, 414] width 1330 height 354
click at [0, 359] on bookings-row "14:00 ago. 13 1 EH [PERSON_NAME] headset_mic Sin menú asignado SIN CONFIRMAR 4 …" at bounding box center [665, 338] width 1330 height 130
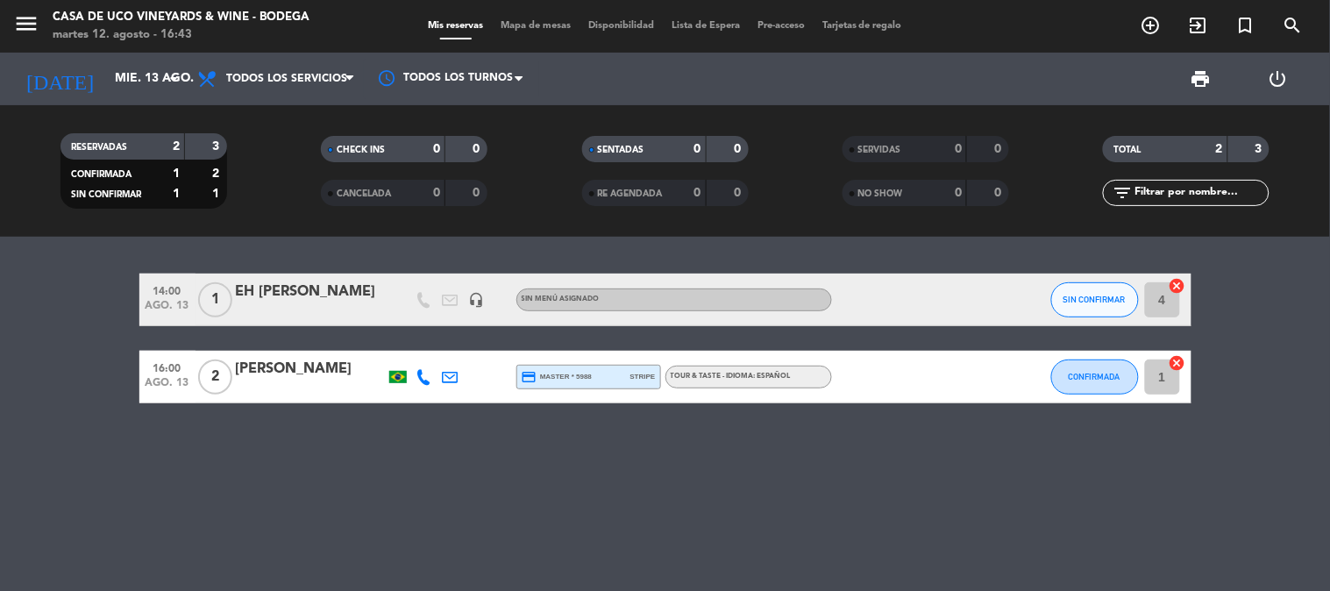
click at [151, 287] on span "14:00" at bounding box center [168, 290] width 44 height 20
click at [107, 331] on bookings-row "14:00 ago. 13 Creada: ago. 12 1 EH [PERSON_NAME] headset_mic Sin menú asignado …" at bounding box center [665, 338] width 1330 height 130
click at [107, 331] on bookings-row "14:00 ago. 13 1 EH [PERSON_NAME] headset_mic Sin menú asignado SIN CONFIRMAR 4 …" at bounding box center [665, 338] width 1330 height 130
click at [273, 468] on div "14:00 ago. 13 1 EH [PERSON_NAME] headset_mic Sin menú asignado SIN CONFIRMAR 4 …" at bounding box center [665, 414] width 1330 height 354
click at [706, 500] on div "14:00 ago. 13 1 EH [PERSON_NAME] headset_mic Sin menú asignado SIN CONFIRMAR 4 …" at bounding box center [665, 414] width 1330 height 354
